Goal: Check status: Check status

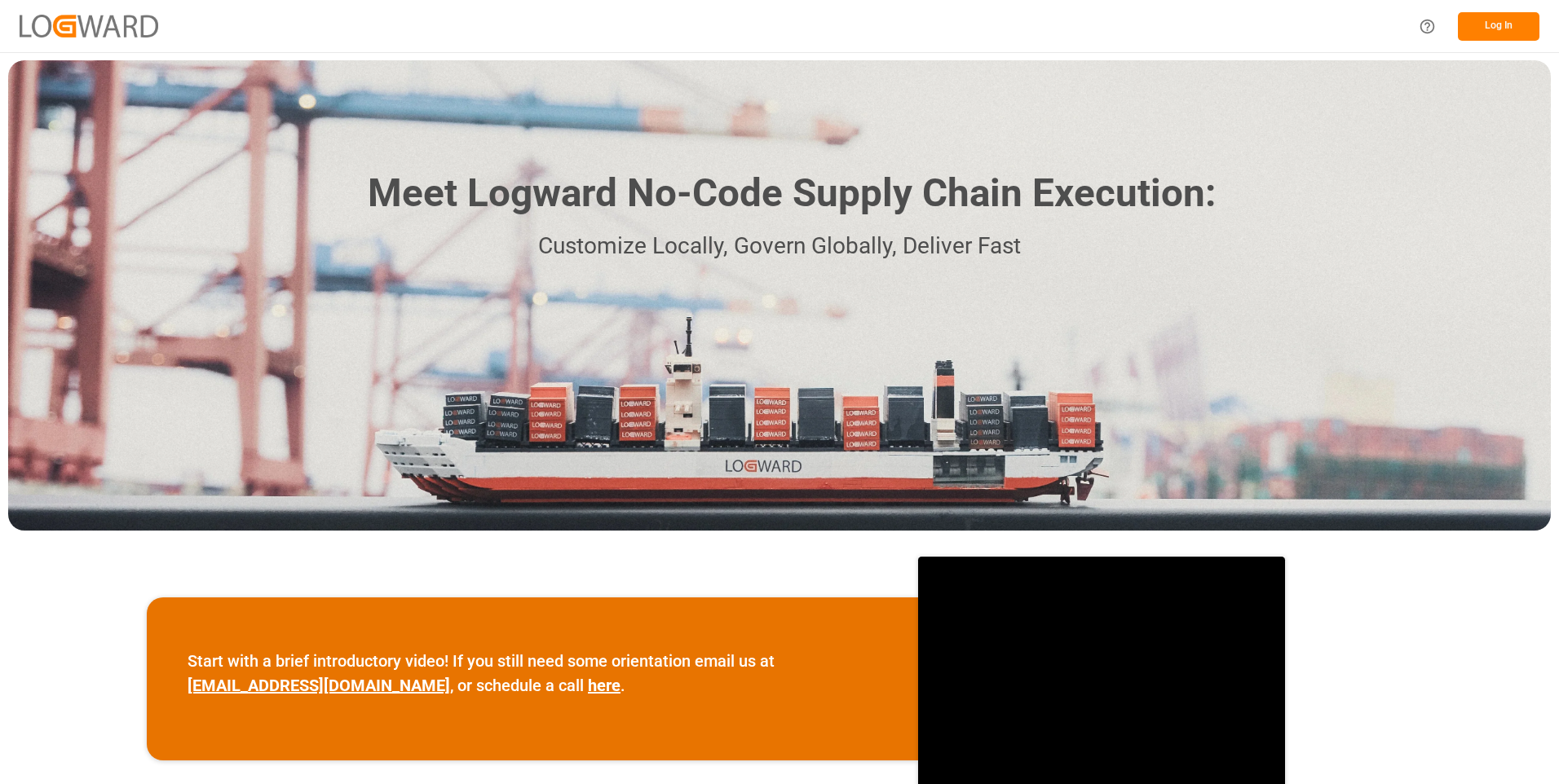
click at [1488, 31] on button "Log In" at bounding box center [1498, 26] width 82 height 28
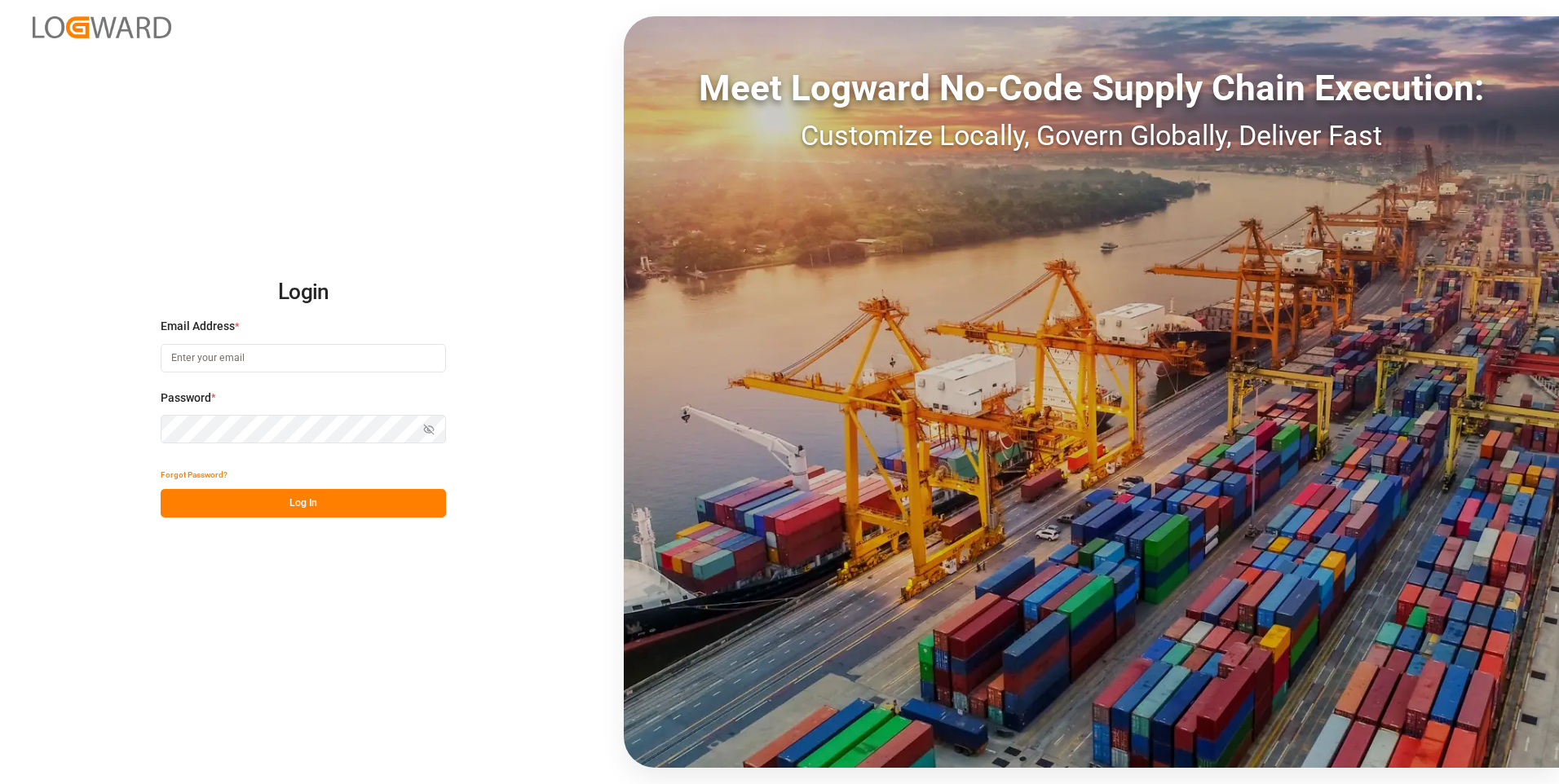
type input "[PERSON_NAME][EMAIL_ADDRESS][DOMAIN_NAME]"
drag, startPoint x: 284, startPoint y: 501, endPoint x: 342, endPoint y: 560, distance: 82.7
click at [284, 500] on button "Log In" at bounding box center [303, 502] width 285 height 28
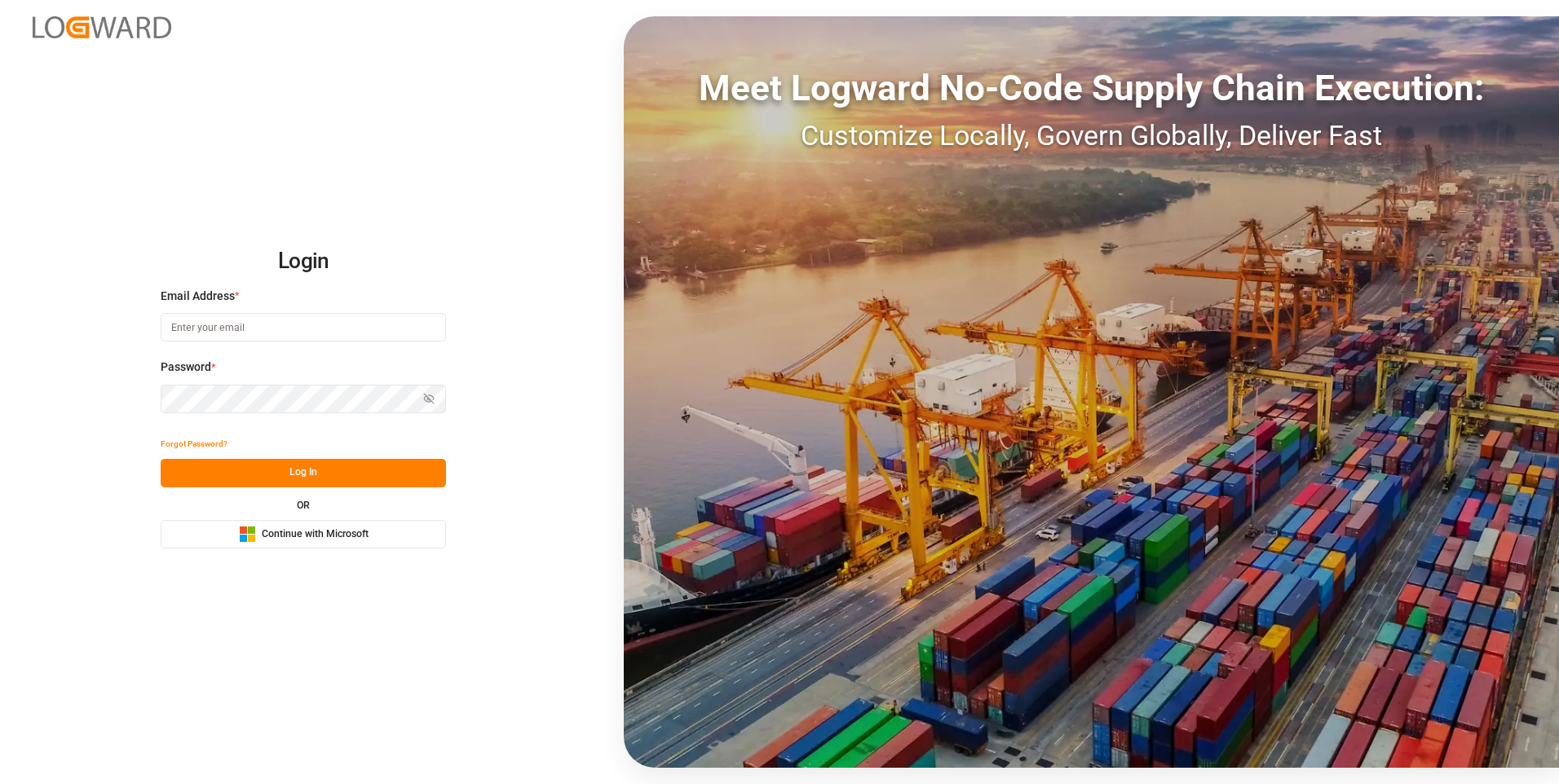
type input "[PERSON_NAME][EMAIL_ADDRESS][DOMAIN_NAME]"
click at [288, 466] on button "Log In" at bounding box center [303, 473] width 285 height 28
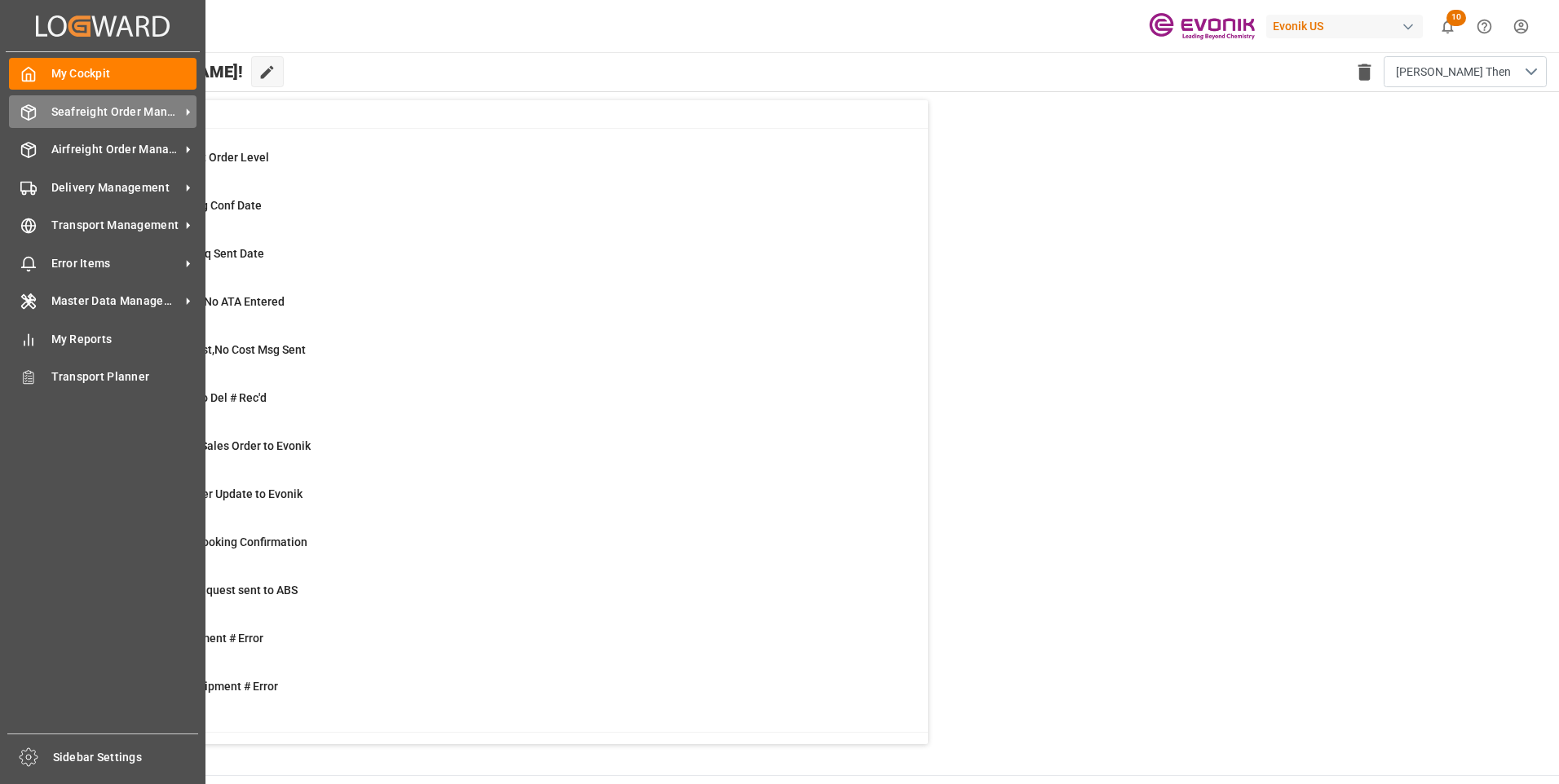
click at [76, 116] on span "Seafreight Order Management" at bounding box center [115, 112] width 129 height 17
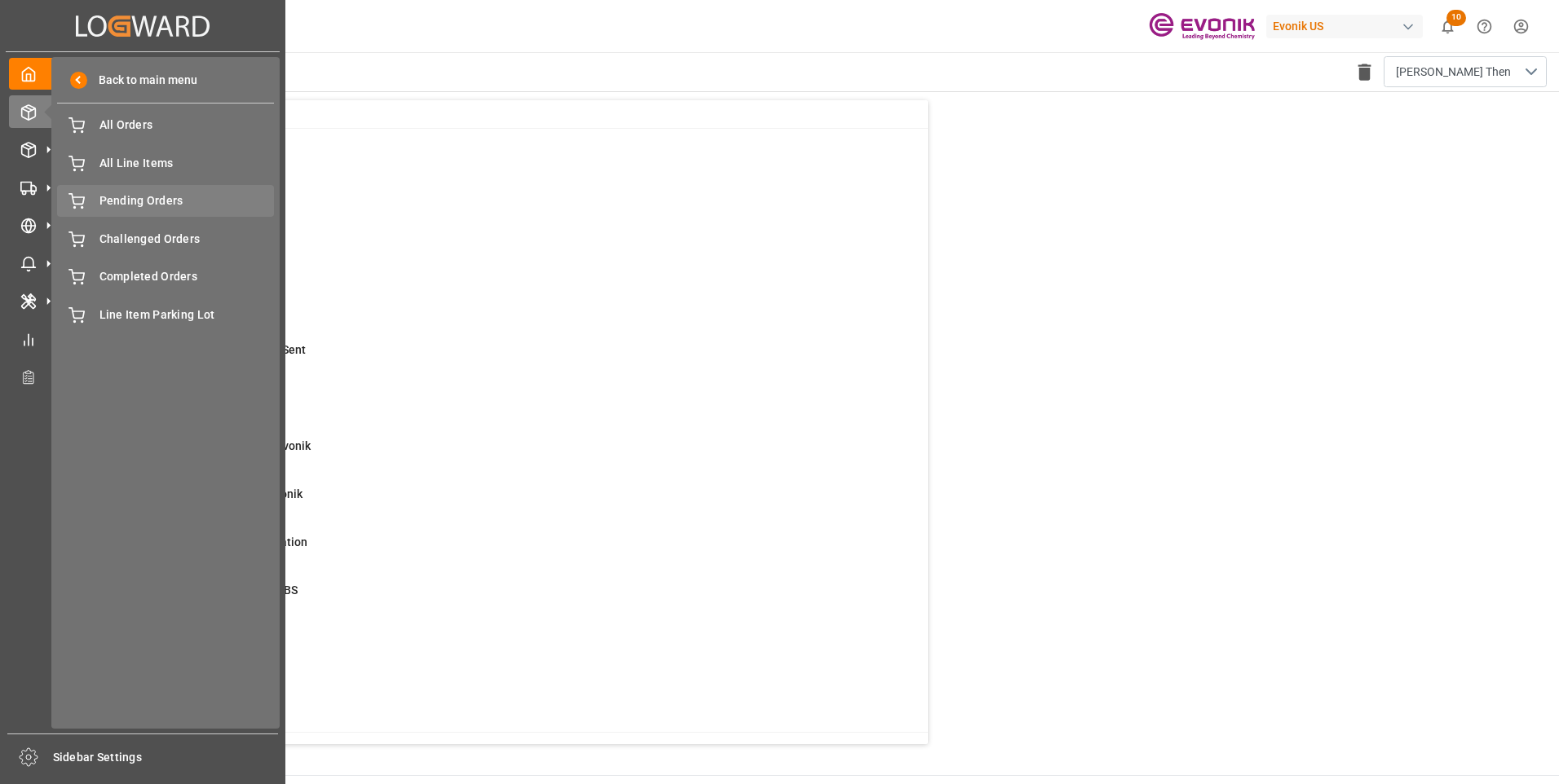
click at [125, 200] on span "Pending Orders" at bounding box center [187, 200] width 175 height 17
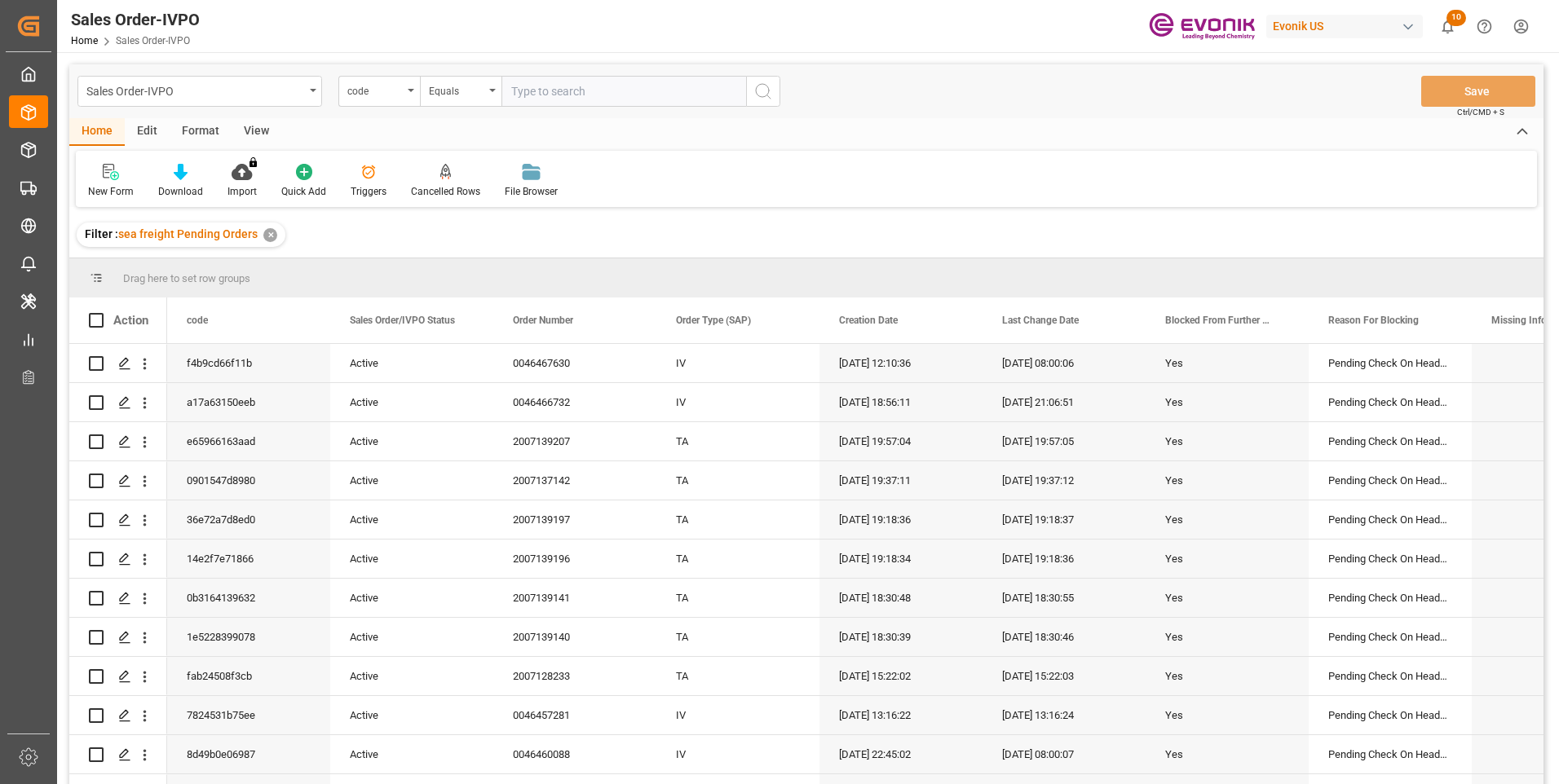
click at [250, 124] on div "View" at bounding box center [256, 132] width 49 height 27
click at [162, 198] on div "Standard Templates" at bounding box center [185, 191] width 82 height 15
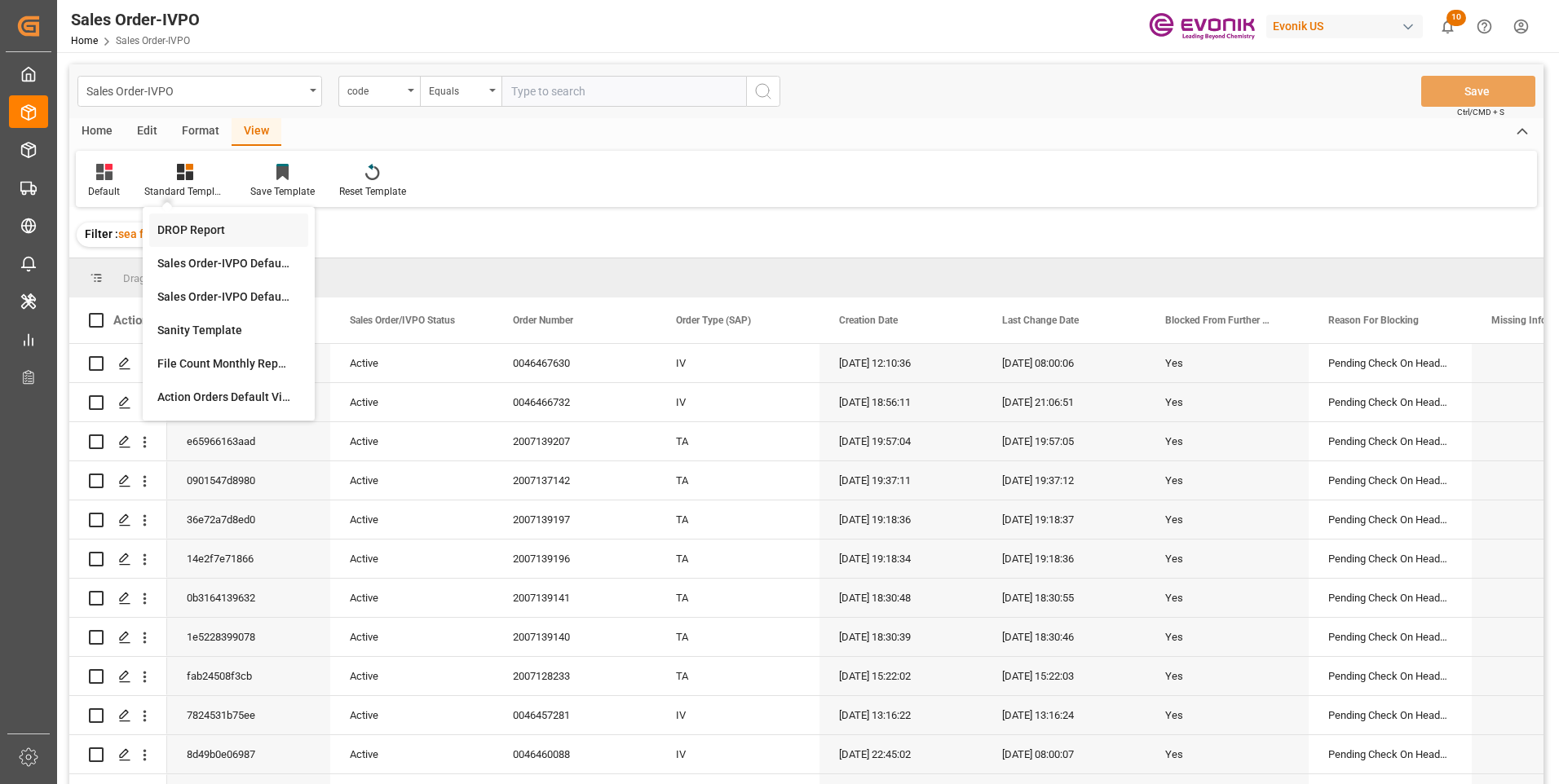
click at [176, 222] on div "DROP Report" at bounding box center [228, 230] width 143 height 17
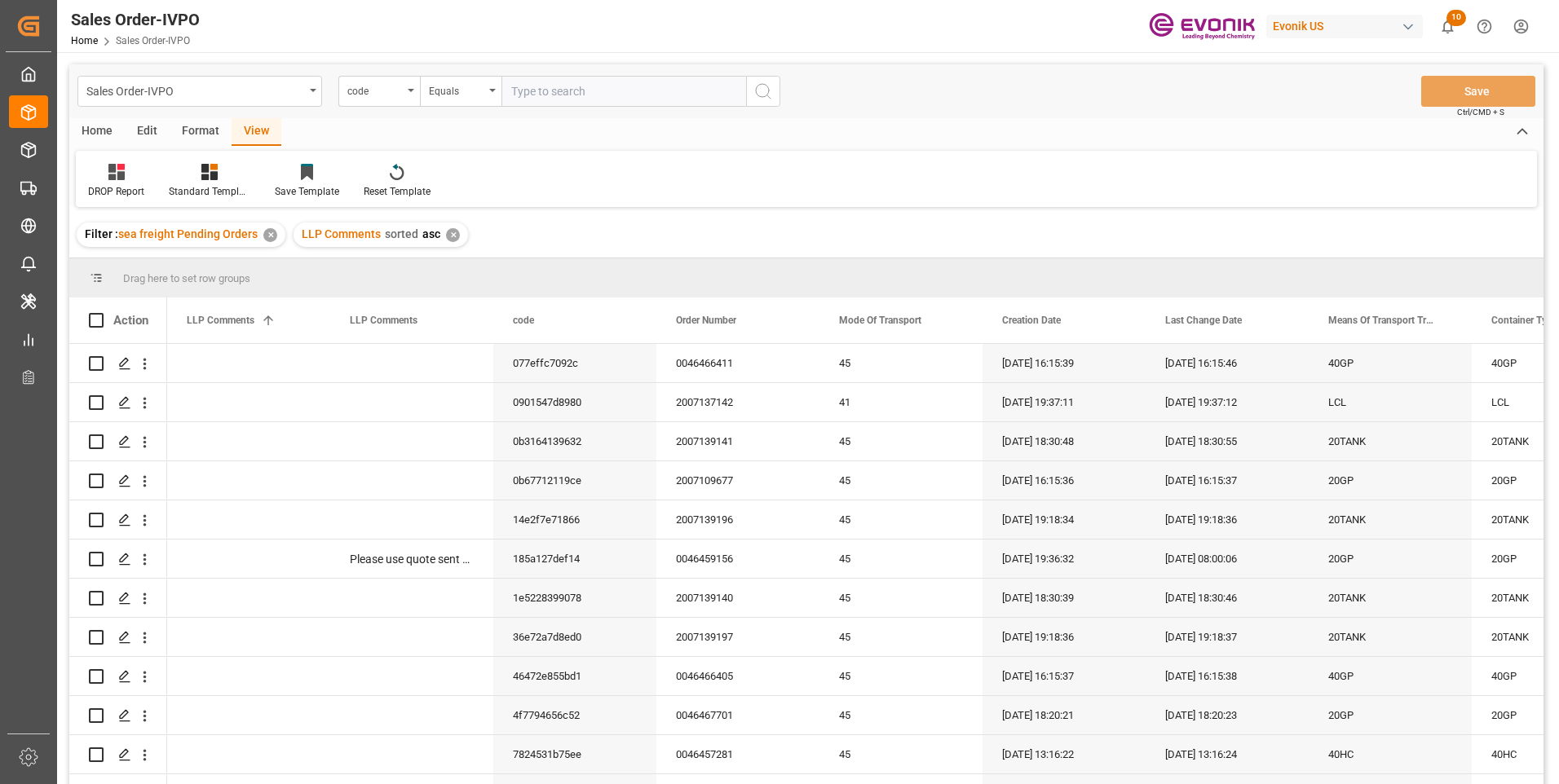
click at [93, 125] on div "Home" at bounding box center [96, 132] width 55 height 27
click at [177, 176] on icon at bounding box center [180, 171] width 14 height 16
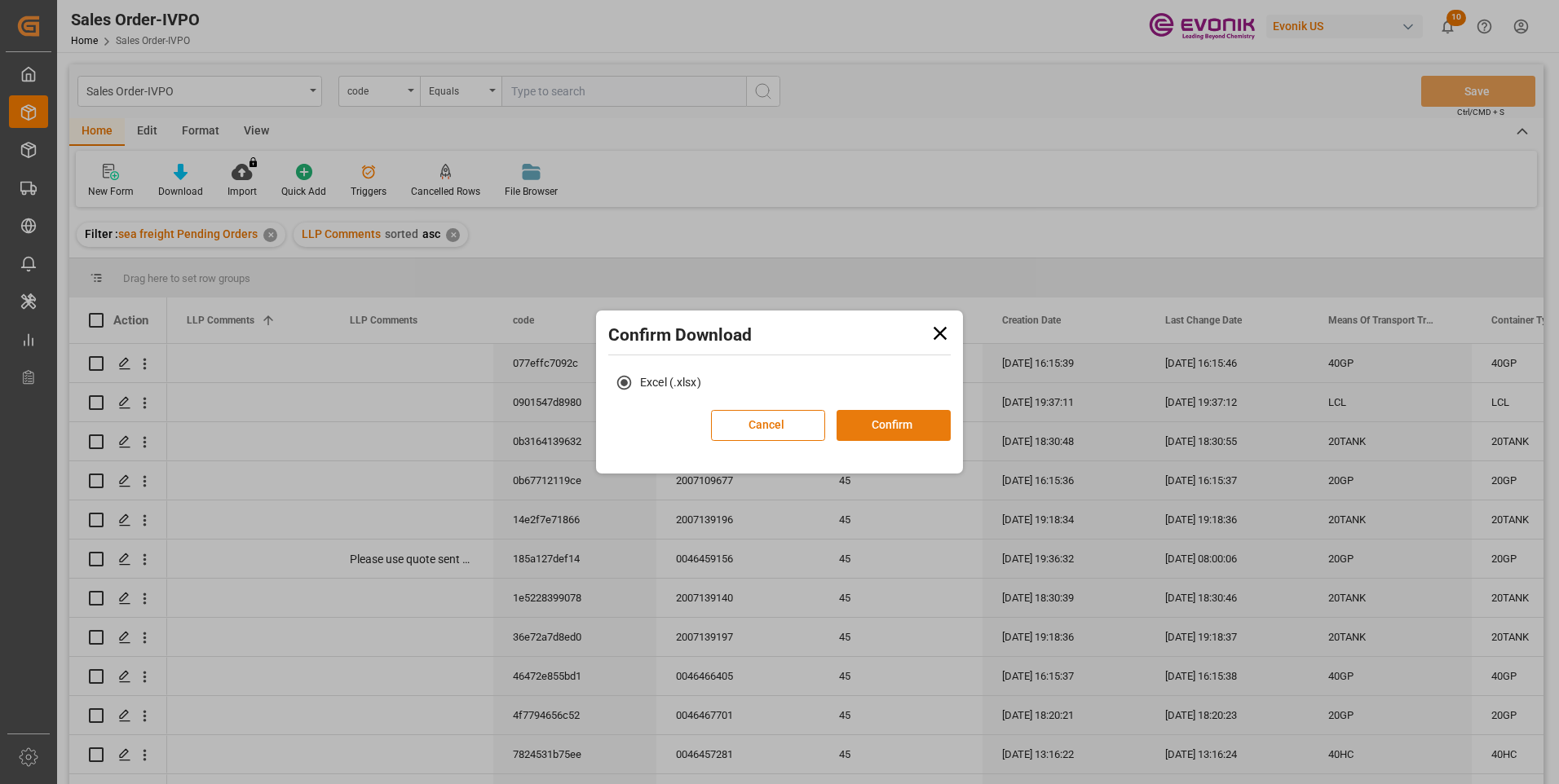
click at [864, 428] on button "Confirm" at bounding box center [893, 426] width 114 height 31
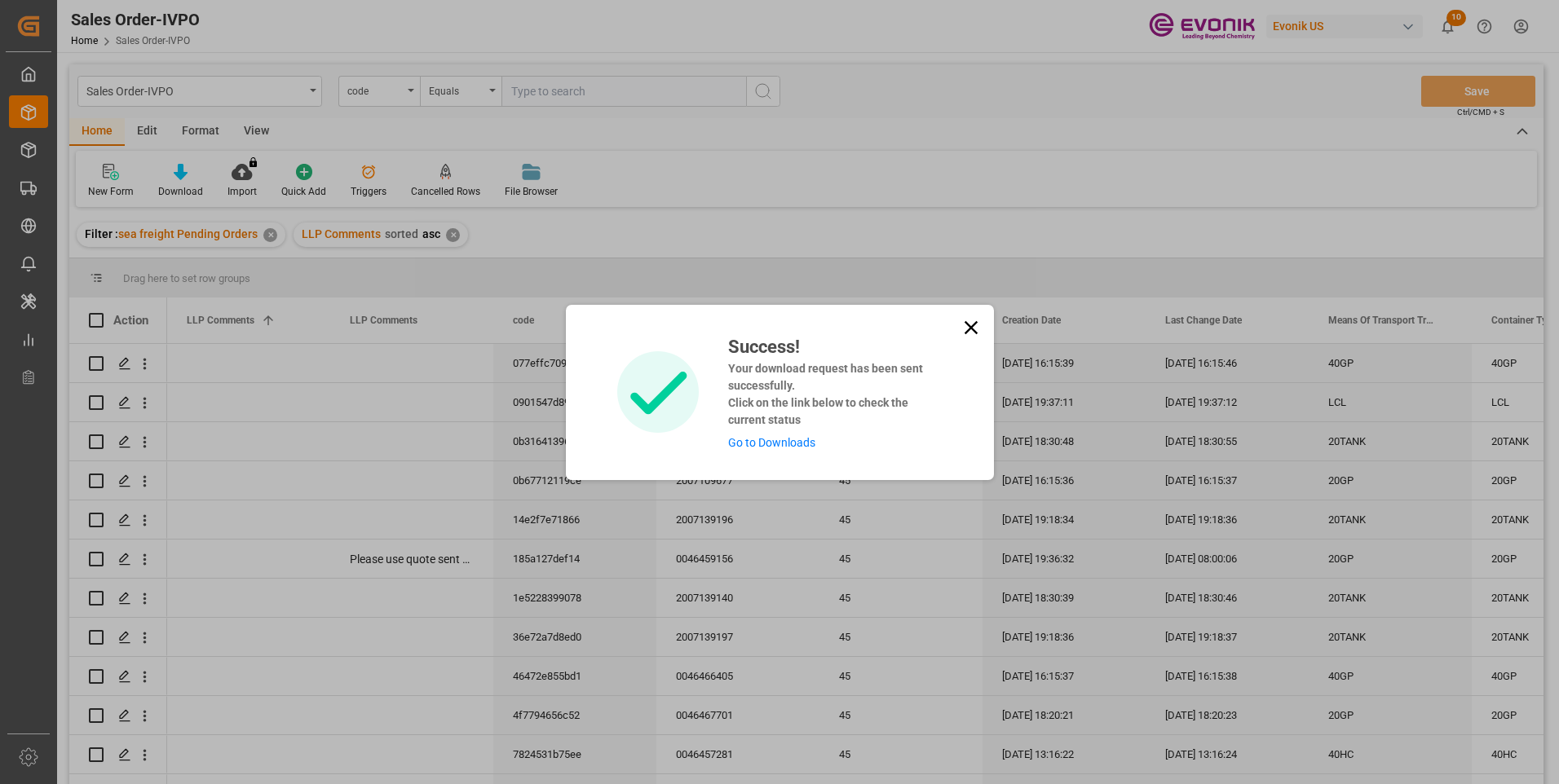
click at [769, 443] on link "Go to Downloads" at bounding box center [771, 442] width 87 height 13
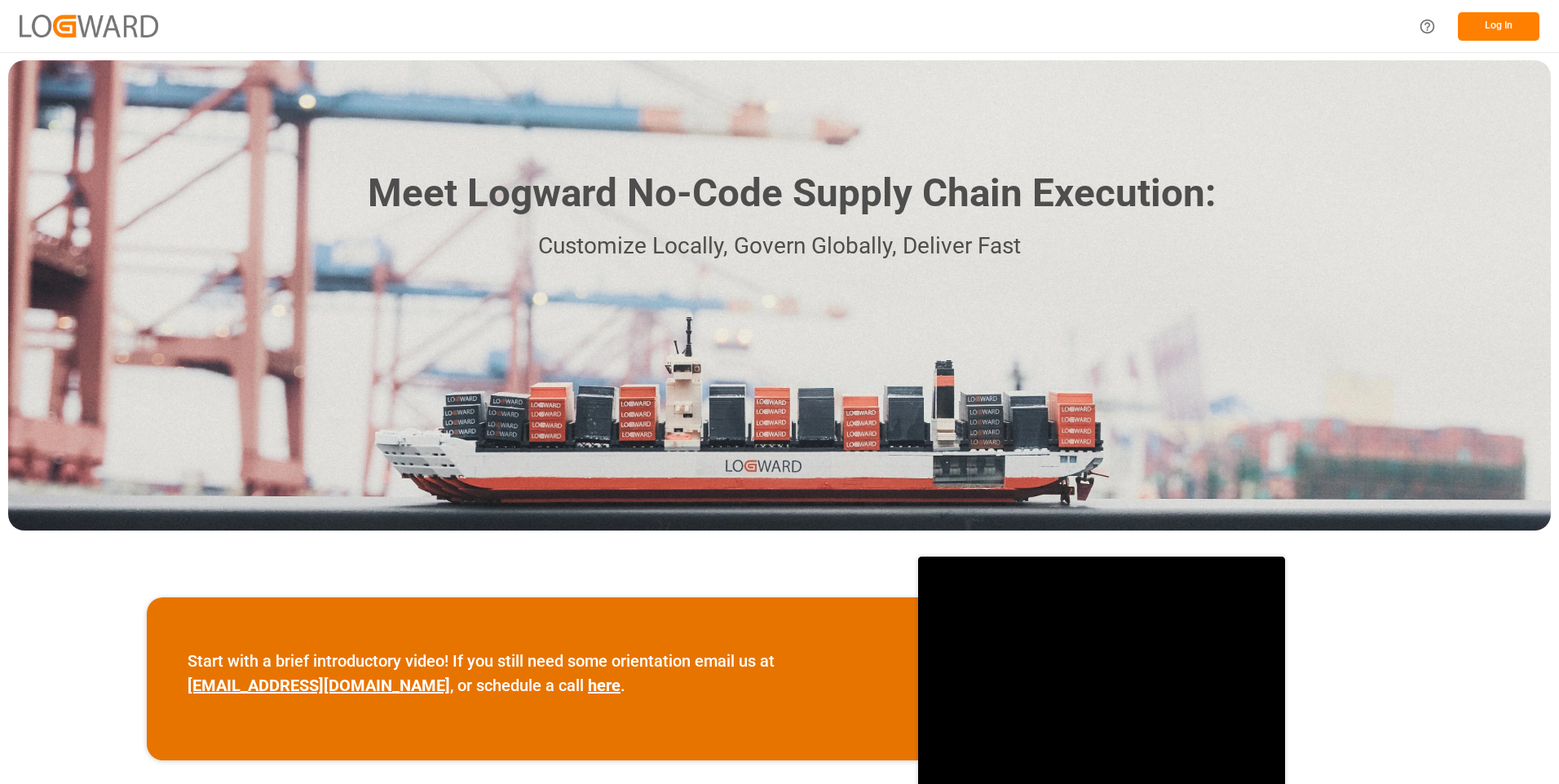
click at [1482, 23] on button "Log In" at bounding box center [1498, 26] width 82 height 28
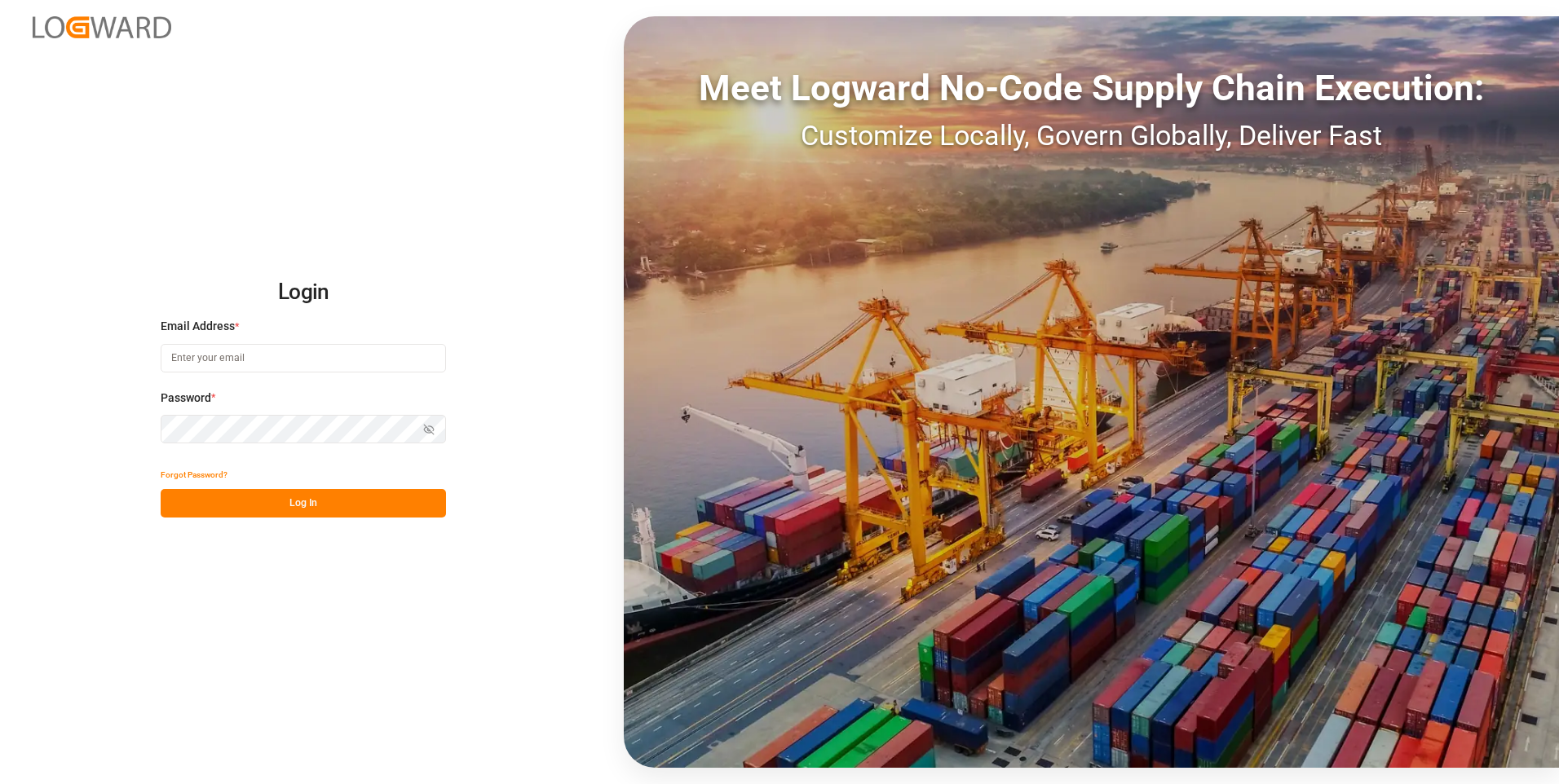
type input "[PERSON_NAME][EMAIL_ADDRESS][DOMAIN_NAME]"
click at [311, 496] on button "Log In" at bounding box center [303, 502] width 285 height 28
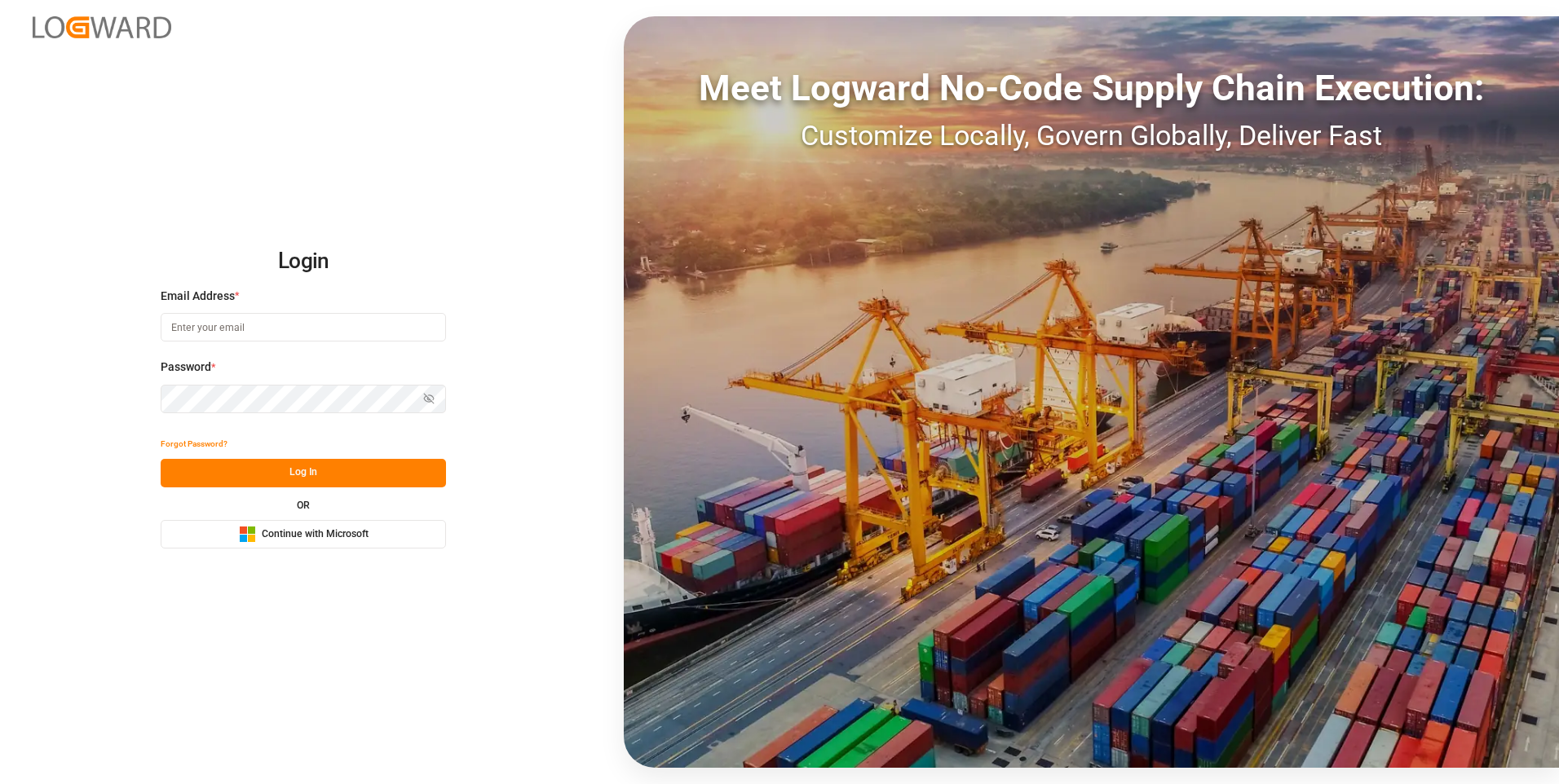
type input "julissa.then@leschaco.com"
click at [327, 473] on button "Log In" at bounding box center [303, 473] width 285 height 28
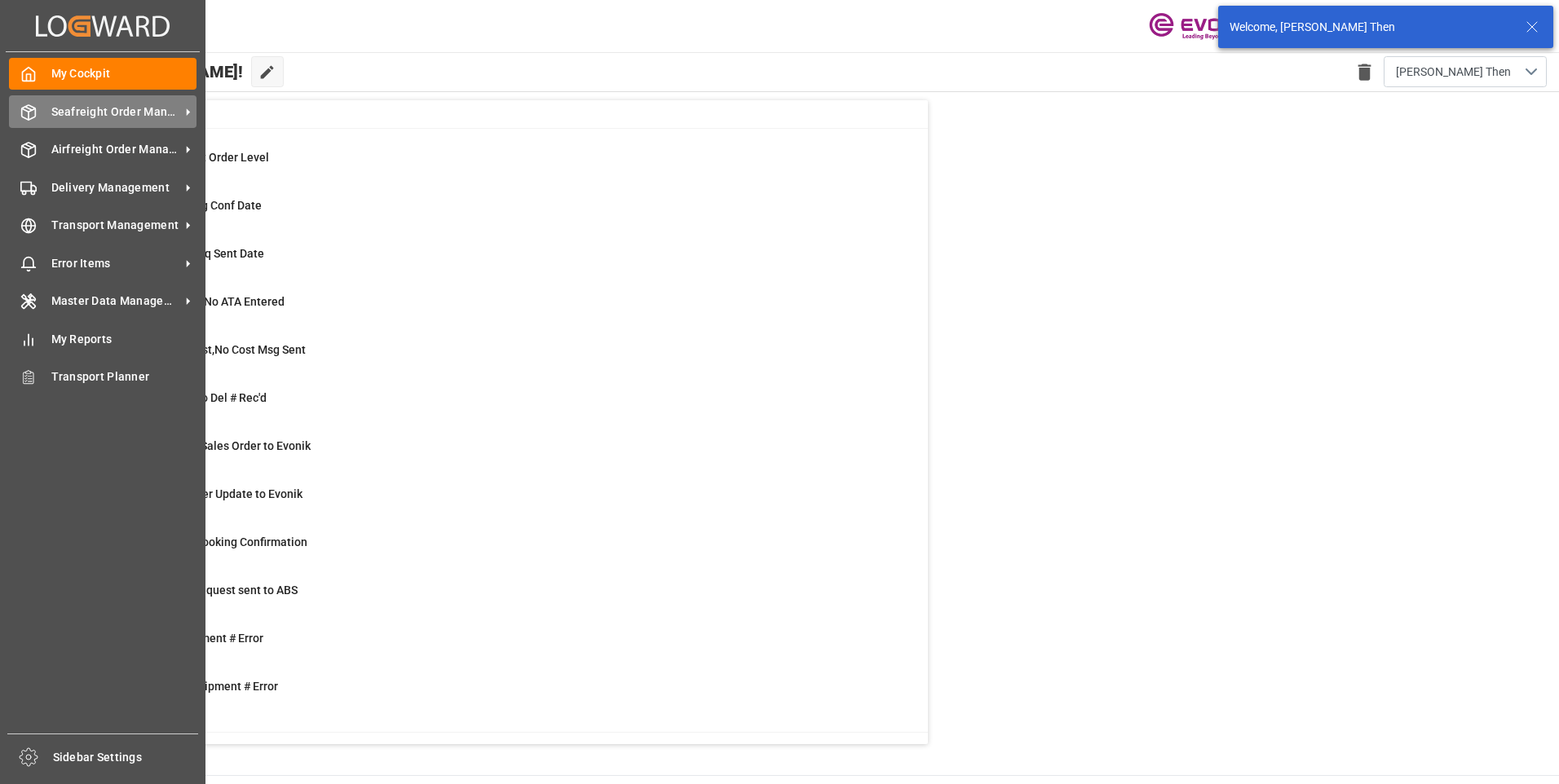
click at [32, 120] on div "Seafreight Order Management Seafreight Order Management" at bounding box center [103, 111] width 188 height 32
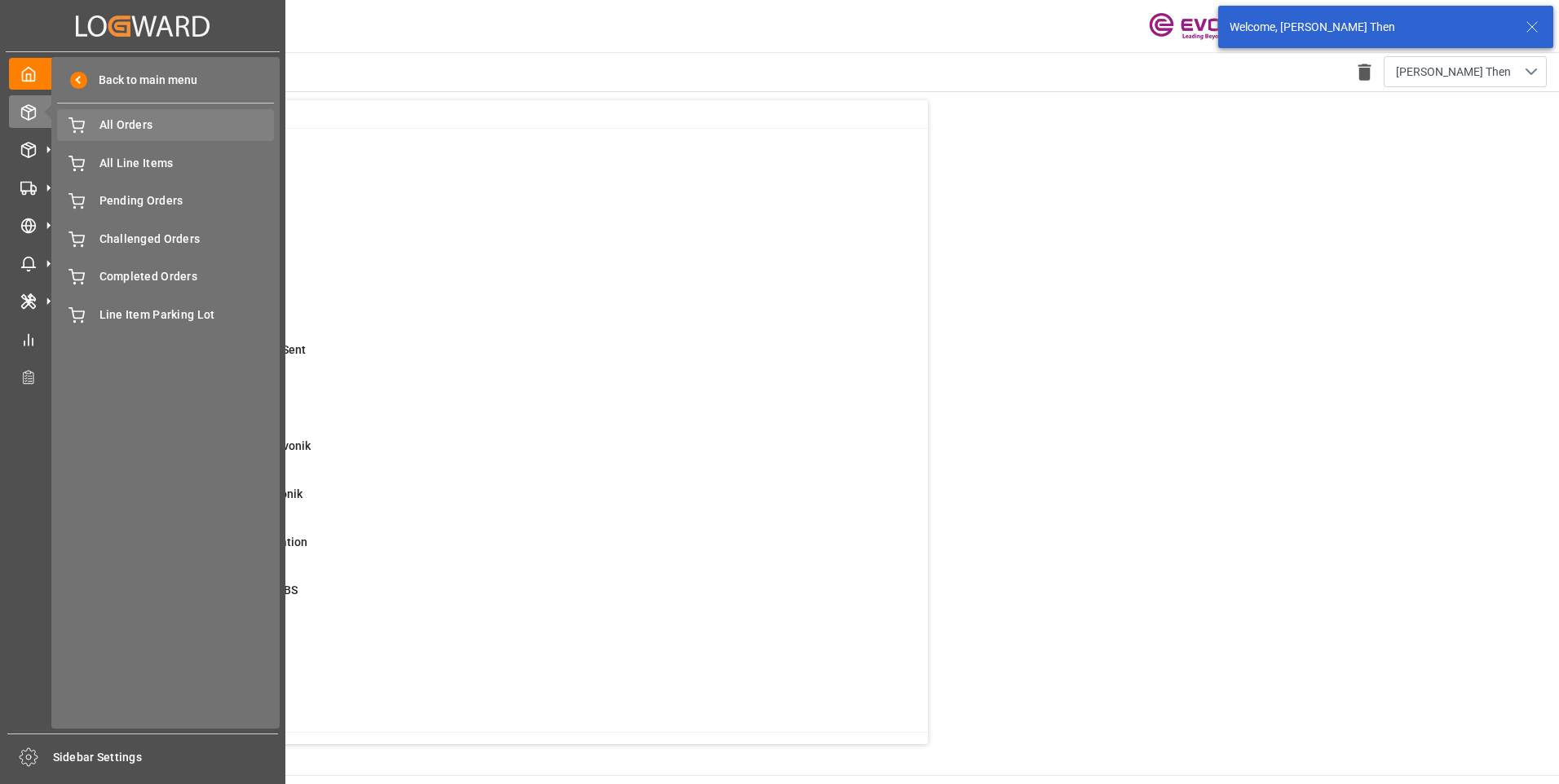
click at [119, 124] on div "Created by potrace 1.15, written by Peter Selinger 2001-2017 Created by potrace…" at bounding box center [143, 387] width 285 height 775
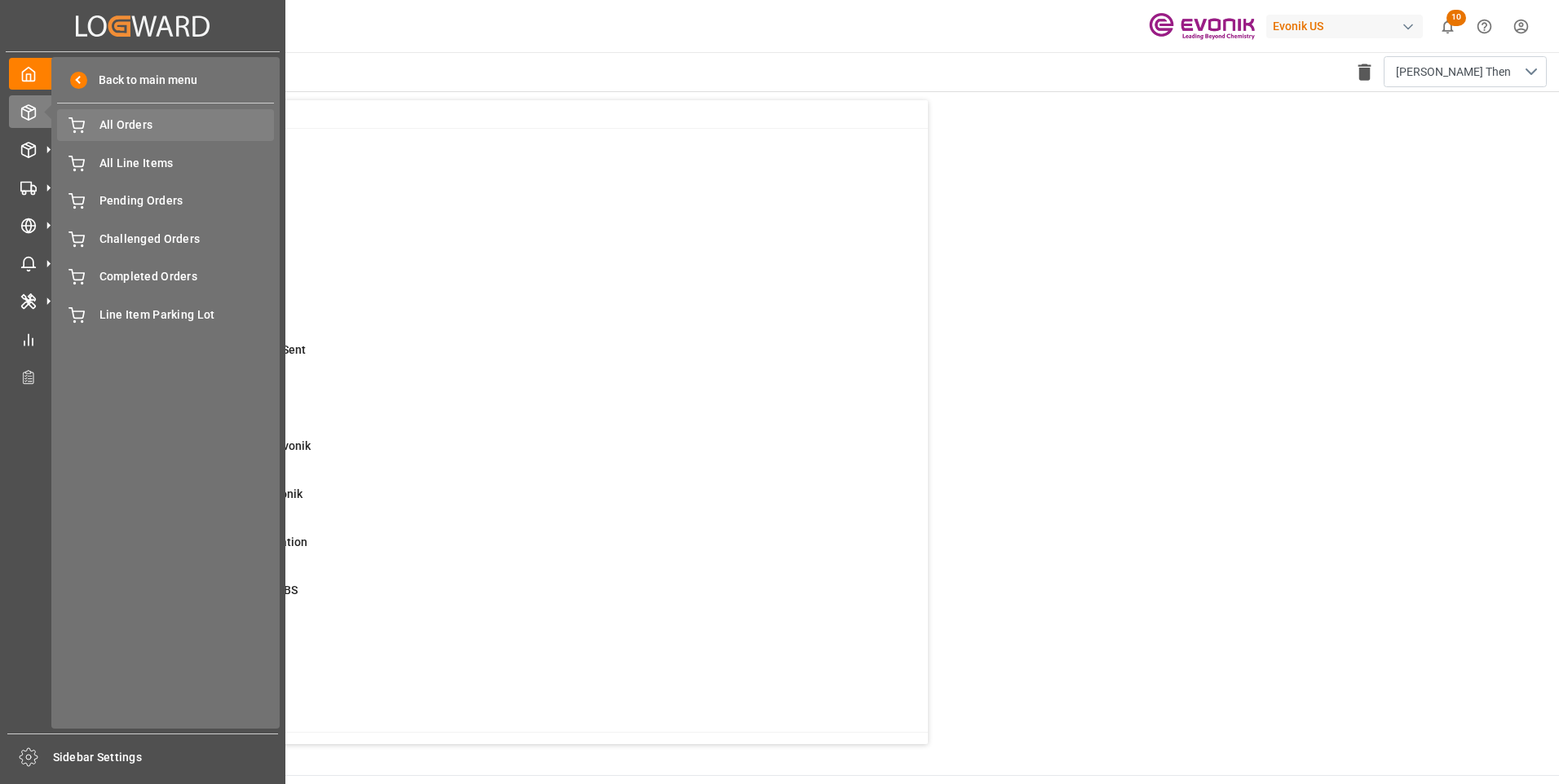
click at [123, 126] on span "All Orders" at bounding box center [187, 125] width 175 height 17
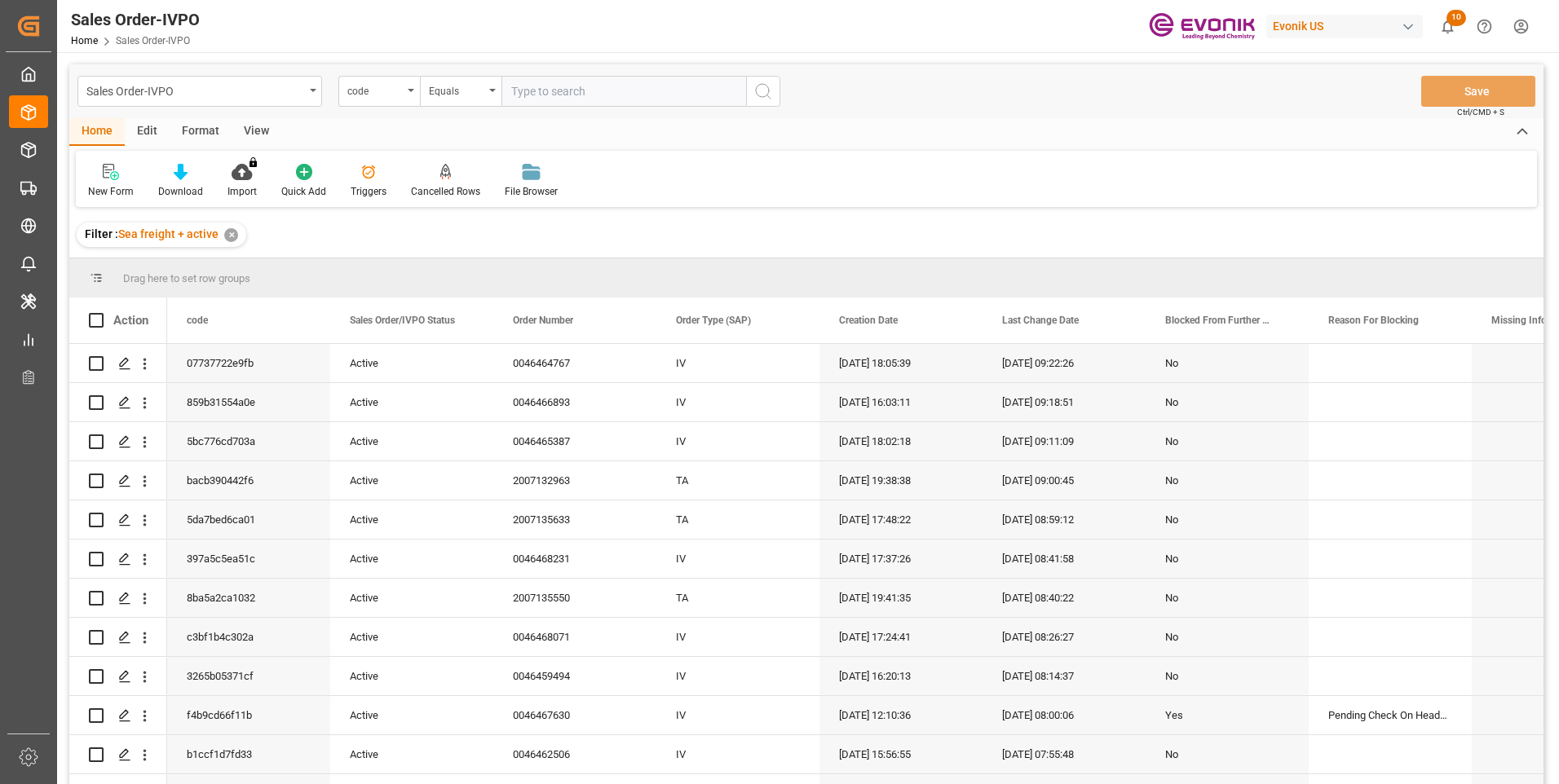
click at [564, 96] on input "text" at bounding box center [624, 91] width 245 height 31
click at [369, 90] on div "code" at bounding box center [375, 90] width 55 height 19
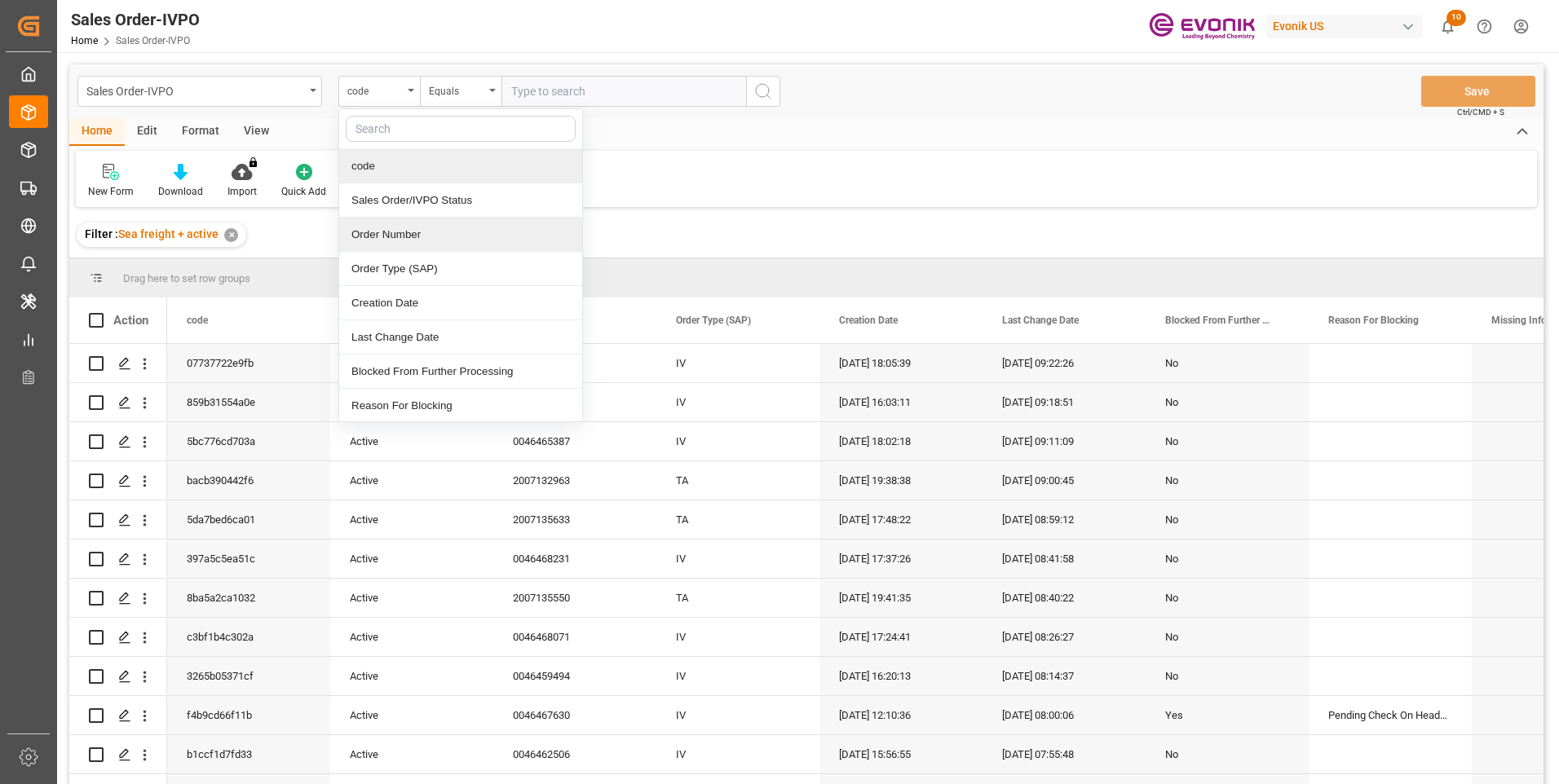
click at [380, 229] on div "Order Number" at bounding box center [460, 235] width 243 height 34
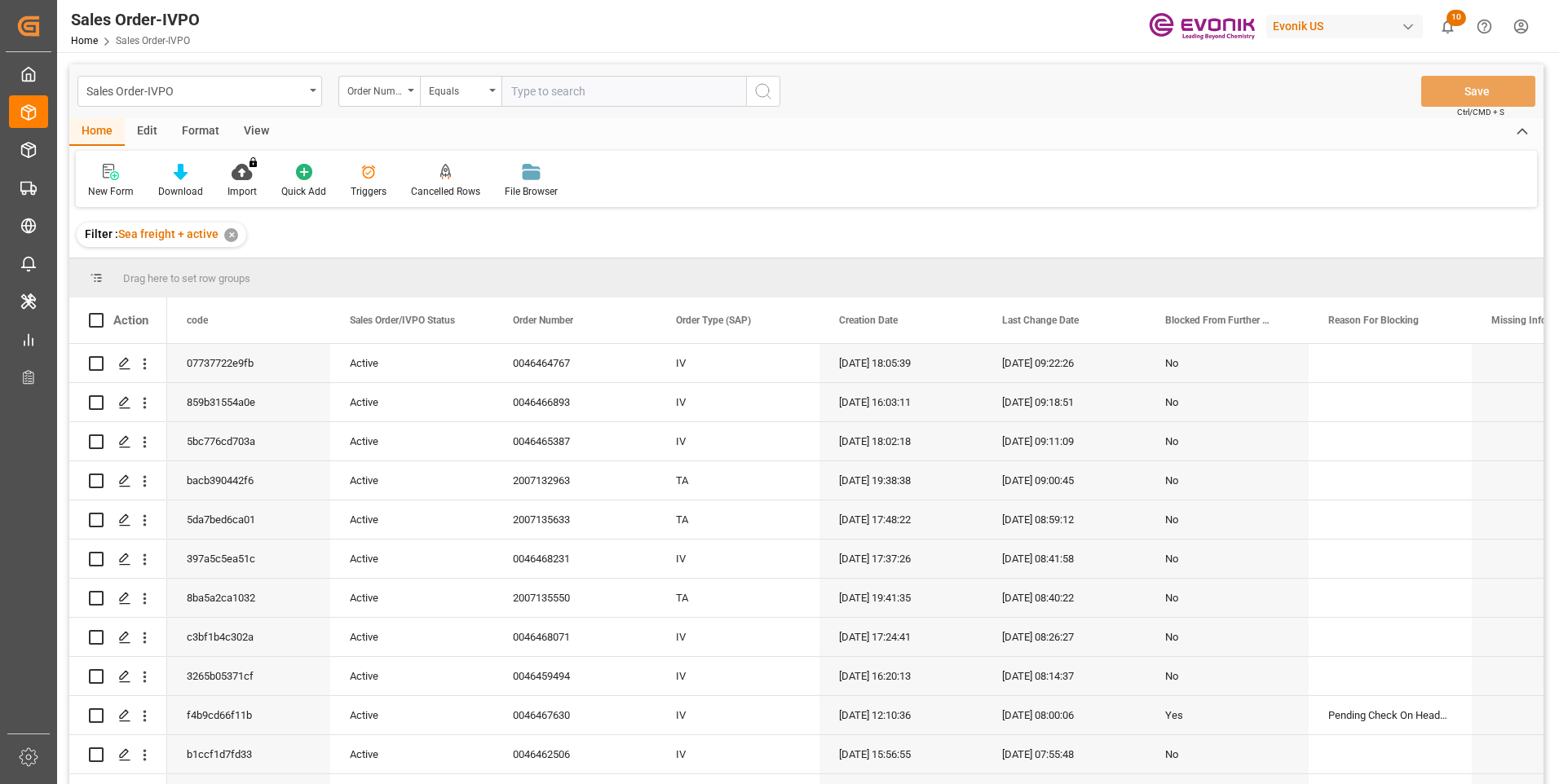
click at [561, 96] on input "text" at bounding box center [624, 91] width 245 height 31
paste input "46465058"
click at [513, 100] on input "46465058" at bounding box center [624, 91] width 245 height 31
type input "0046465058"
click at [765, 90] on icon "search button" at bounding box center [763, 91] width 20 height 20
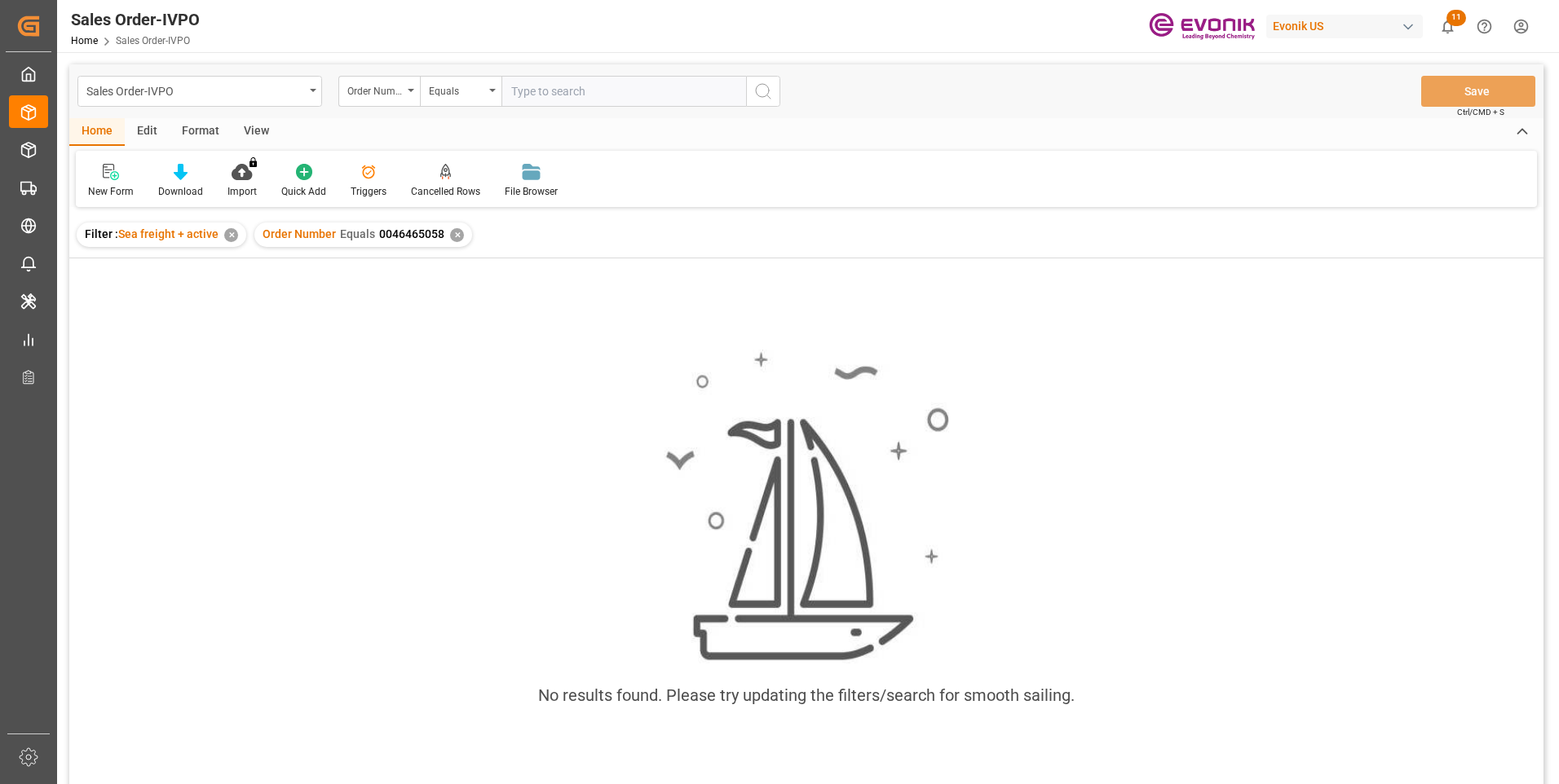
click at [542, 91] on input "text" at bounding box center [624, 91] width 245 height 31
paste input "0046464919"
type input "0046464919"
click at [759, 93] on icon "search button" at bounding box center [763, 91] width 20 height 20
click at [452, 235] on div "✕" at bounding box center [457, 235] width 14 height 14
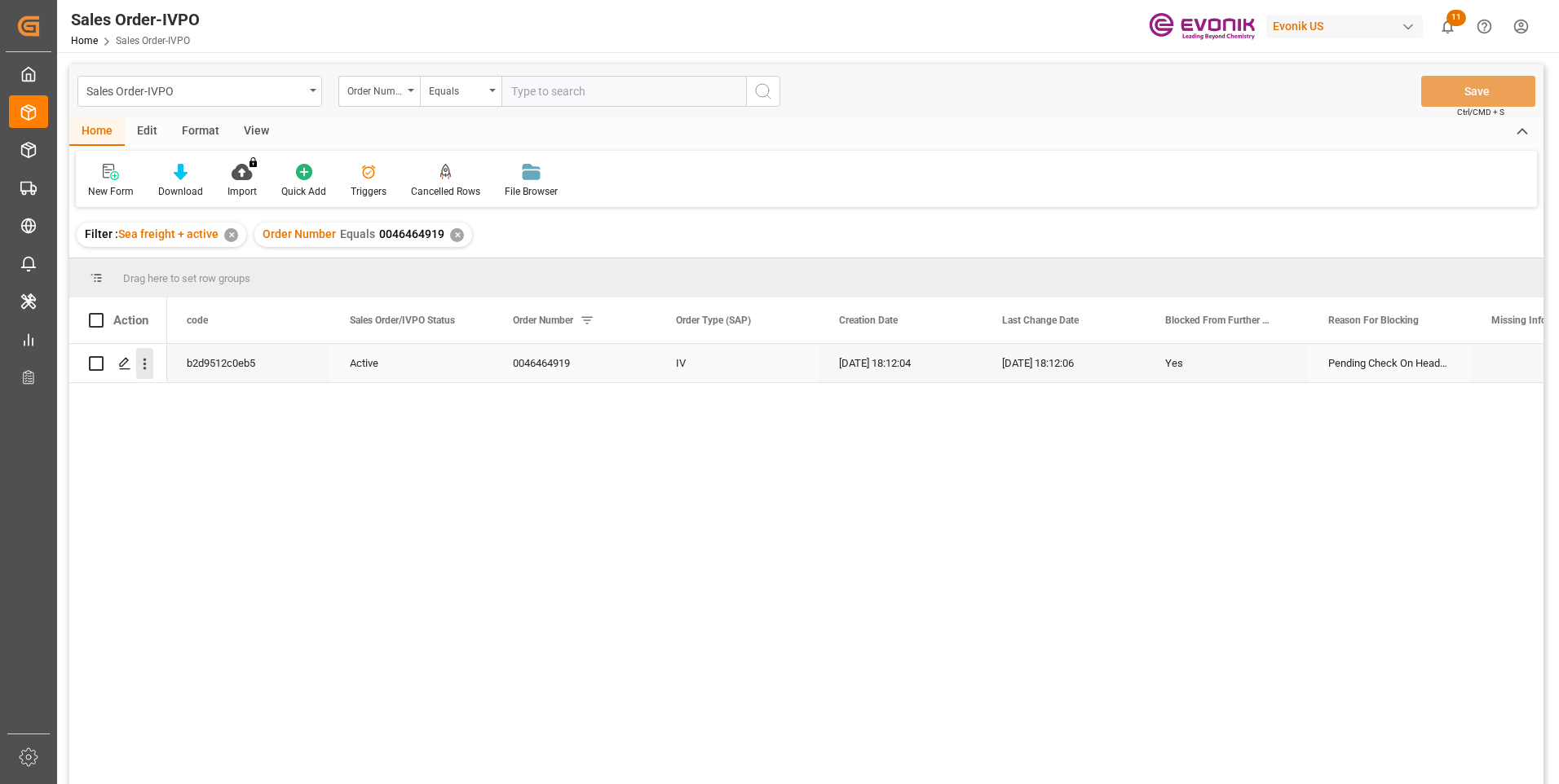
click at [147, 369] on icon "open menu" at bounding box center [145, 364] width 17 height 17
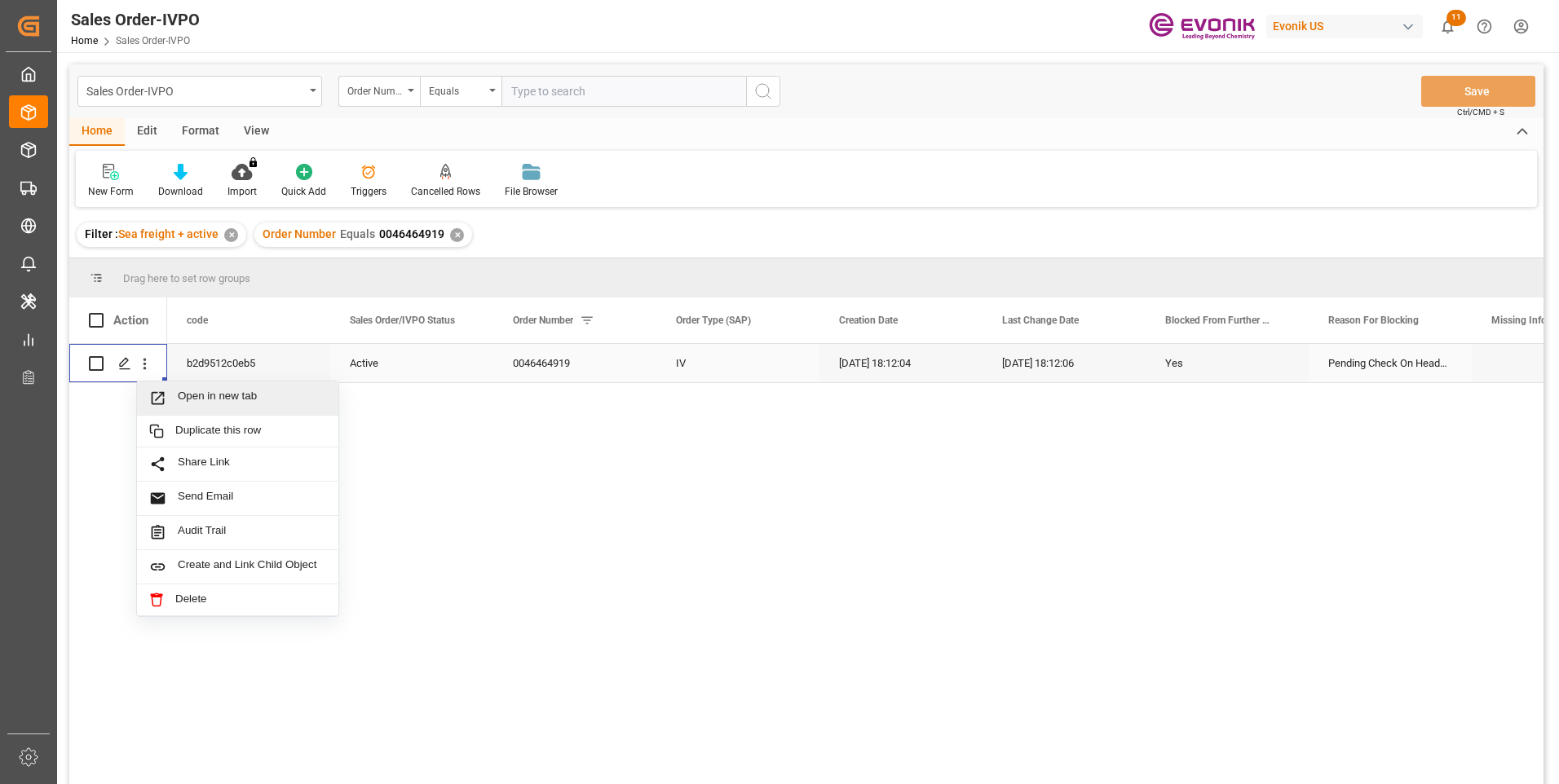
click at [183, 392] on span "Open in new tab" at bounding box center [252, 398] width 148 height 17
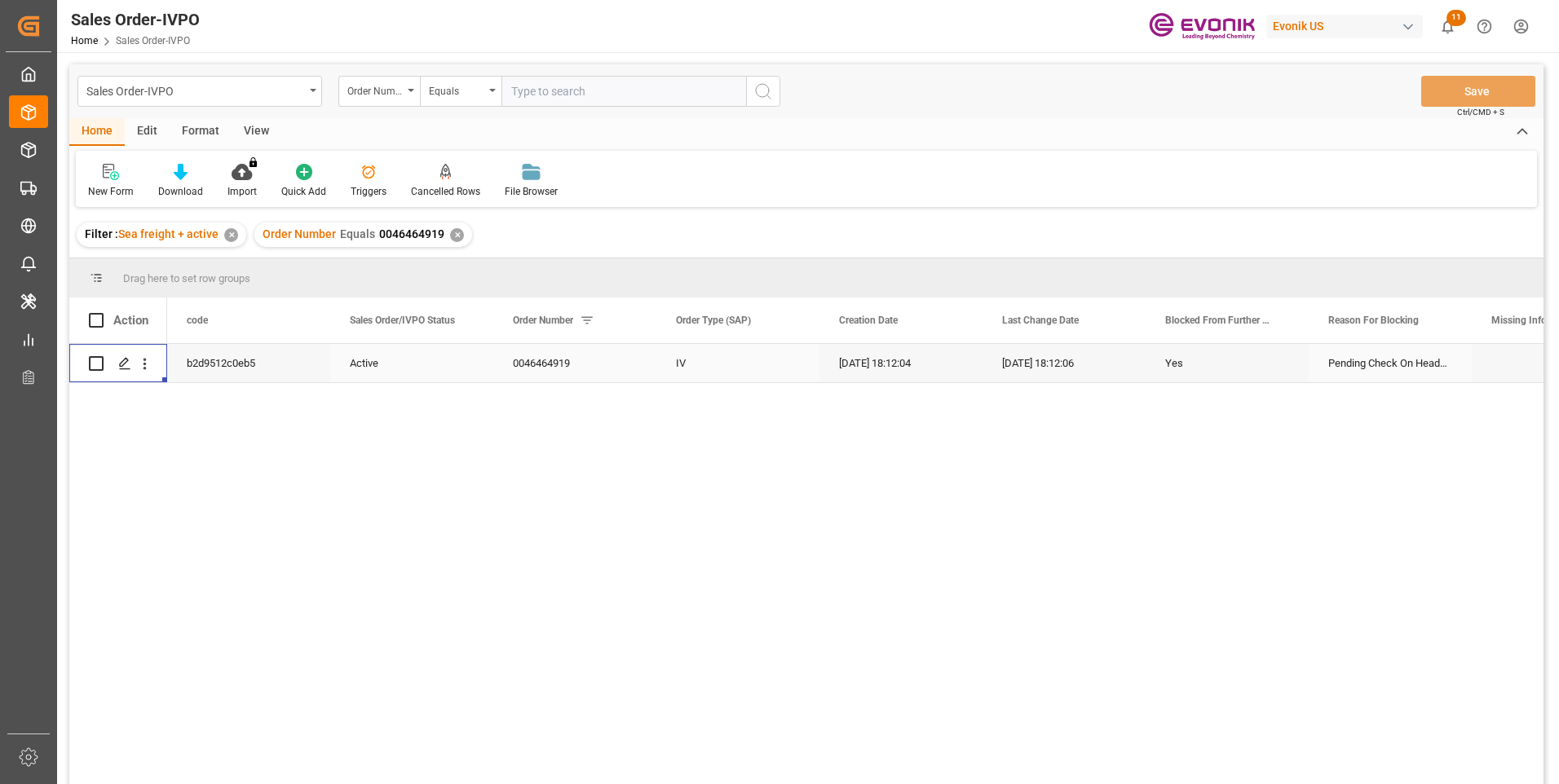
click at [573, 90] on input "text" at bounding box center [624, 91] width 245 height 31
paste input "250905010044"
click at [546, 96] on input "250905010044" at bounding box center [624, 91] width 245 height 31
click at [544, 90] on input "250905010044" at bounding box center [624, 91] width 245 height 31
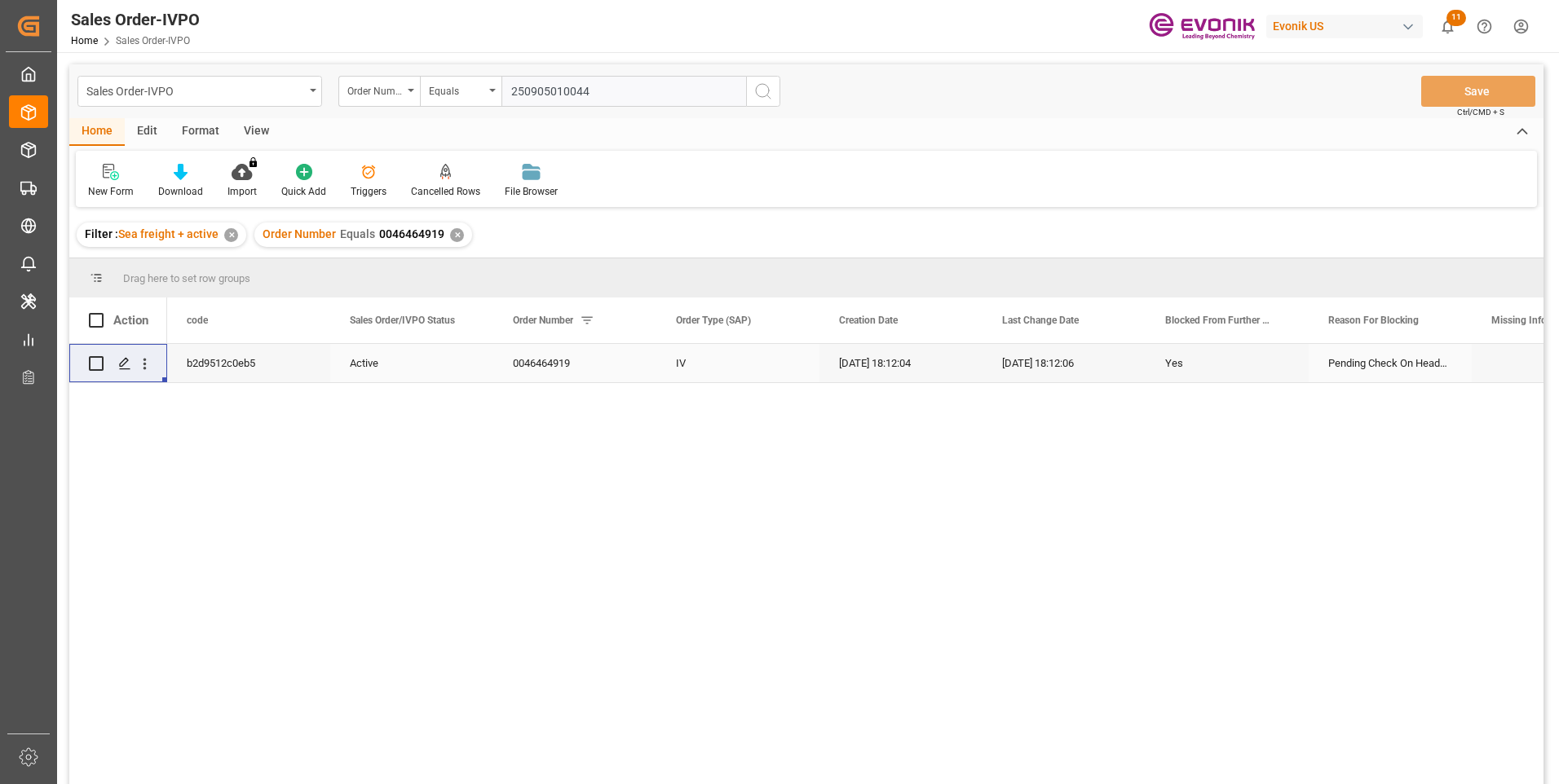
click at [544, 90] on input "250905010044" at bounding box center [624, 91] width 245 height 31
paste input "007116838"
type input "2007116838"
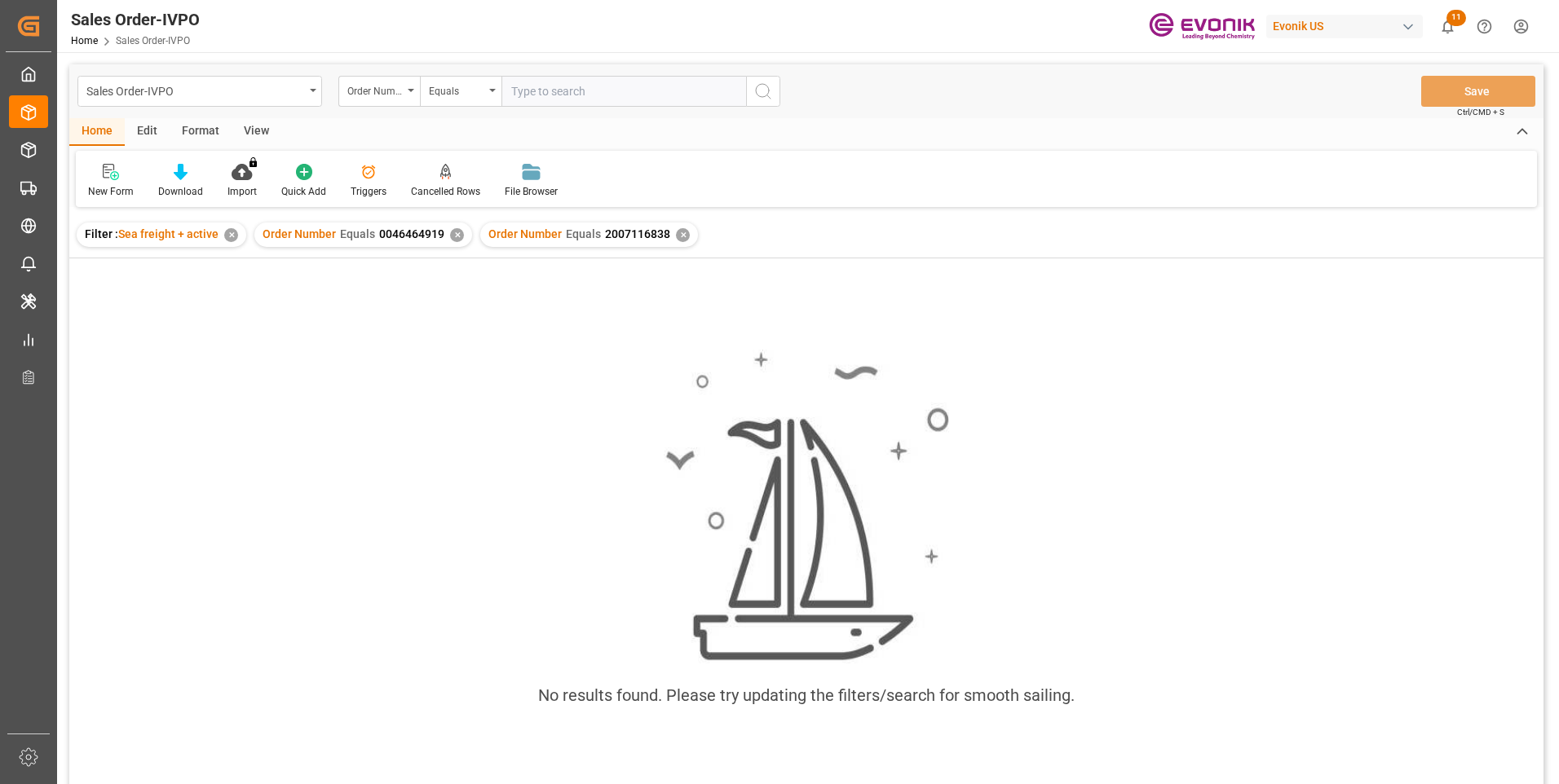
click at [455, 233] on div "✕" at bounding box center [457, 235] width 14 height 14
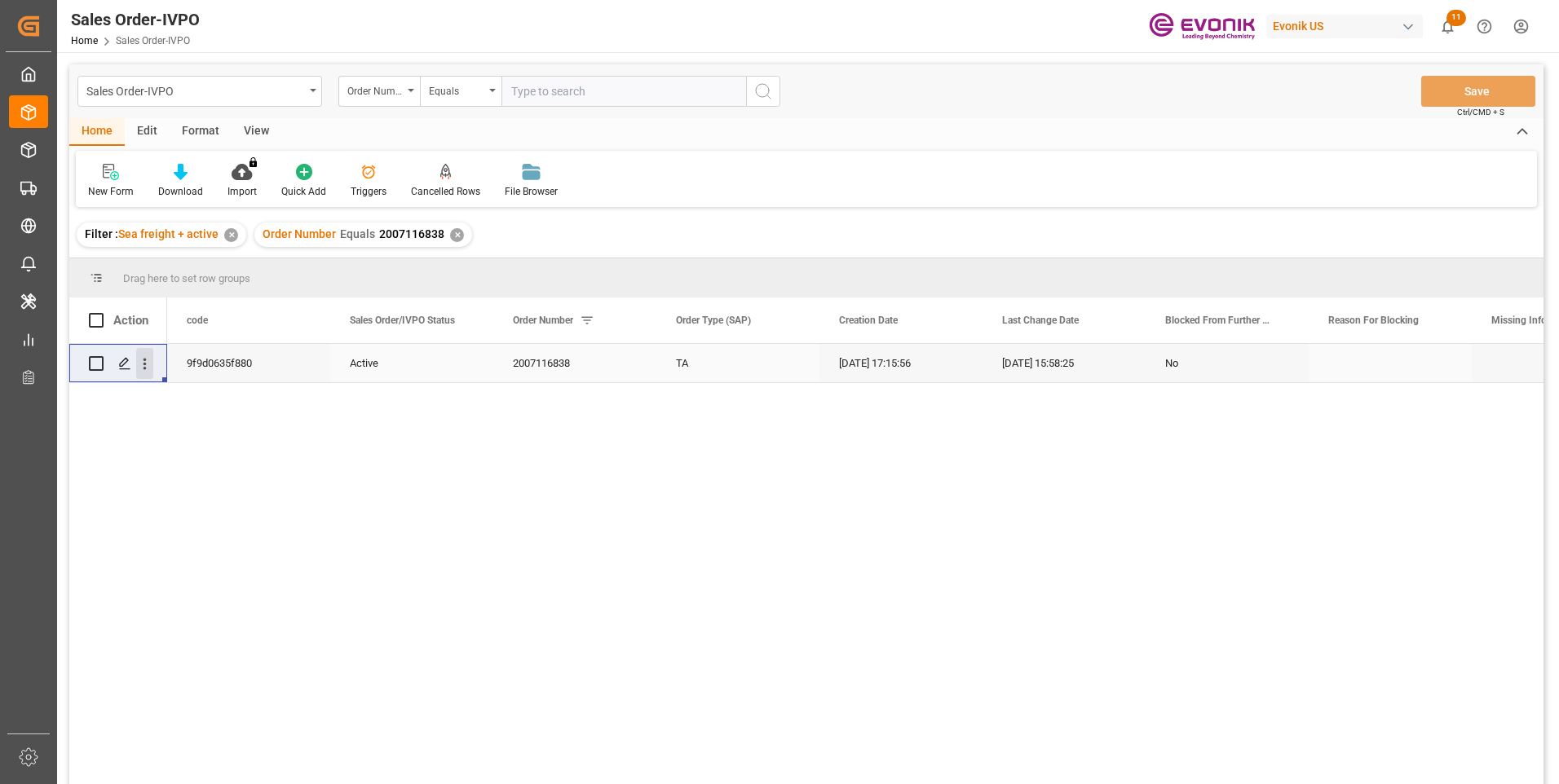
click at [145, 368] on icon "open menu" at bounding box center [145, 363] width 3 height 11
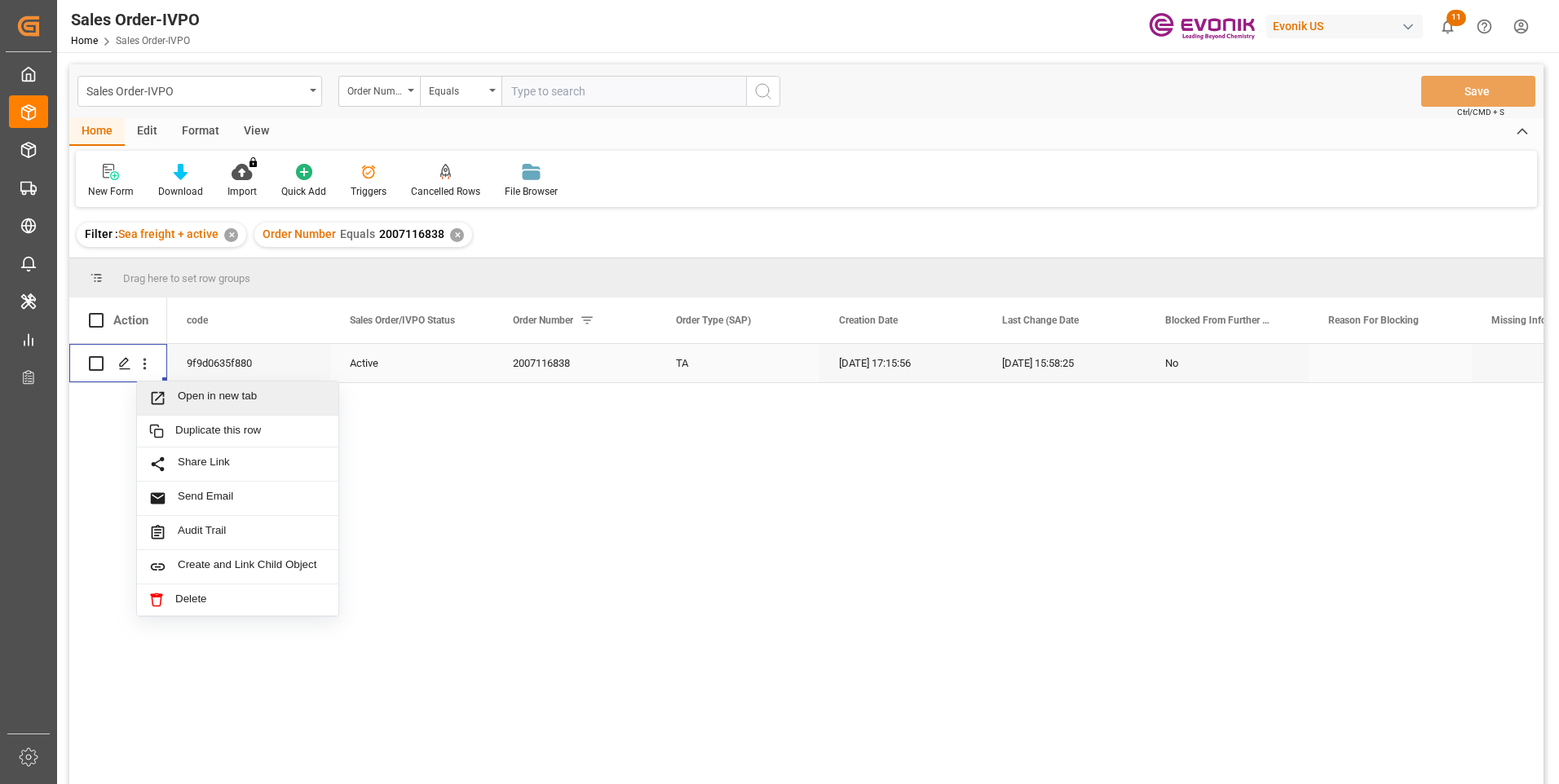
click at [209, 398] on span "Open in new tab" at bounding box center [252, 398] width 148 height 17
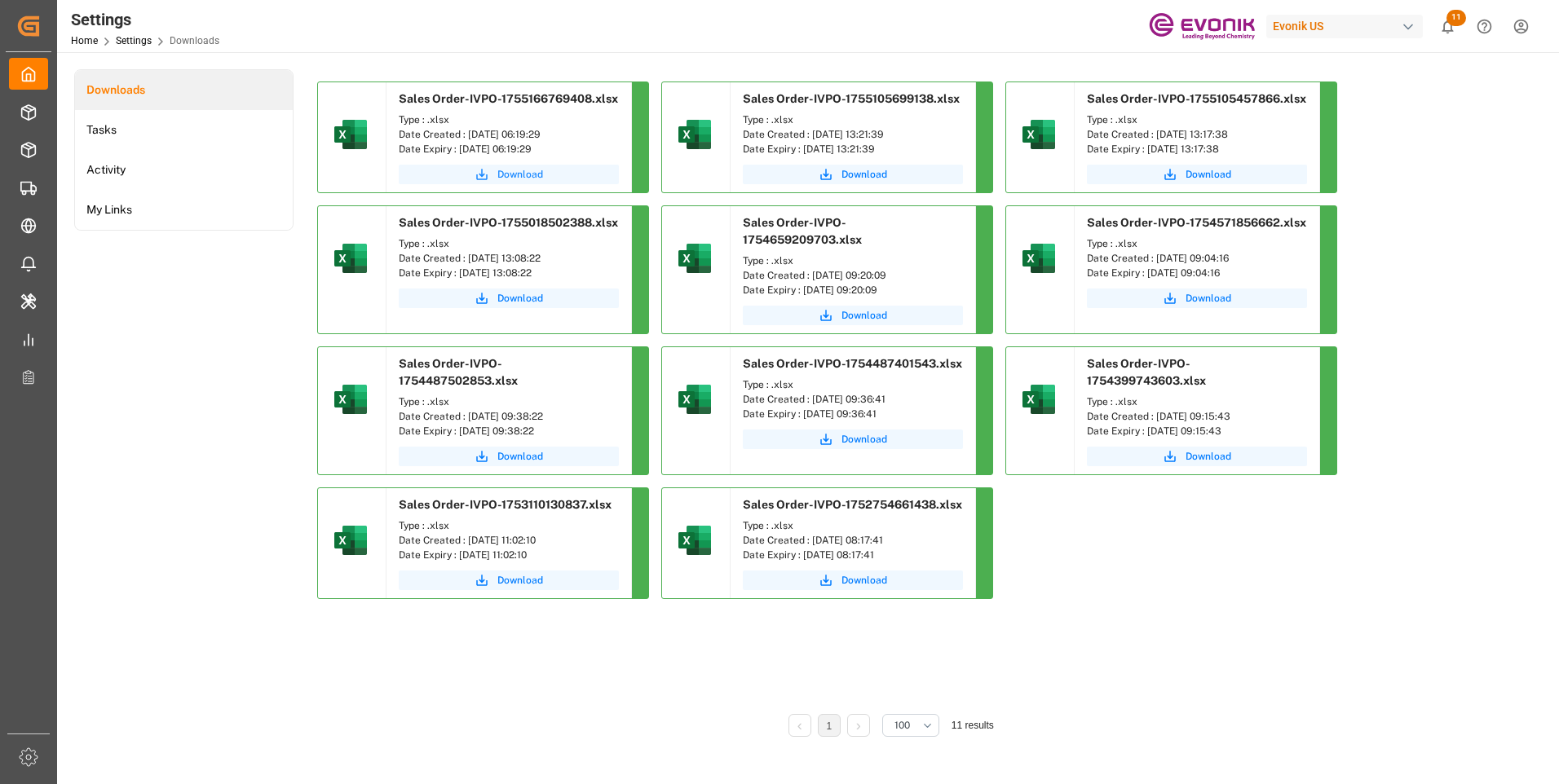
click at [509, 175] on span "Download" at bounding box center [521, 174] width 46 height 15
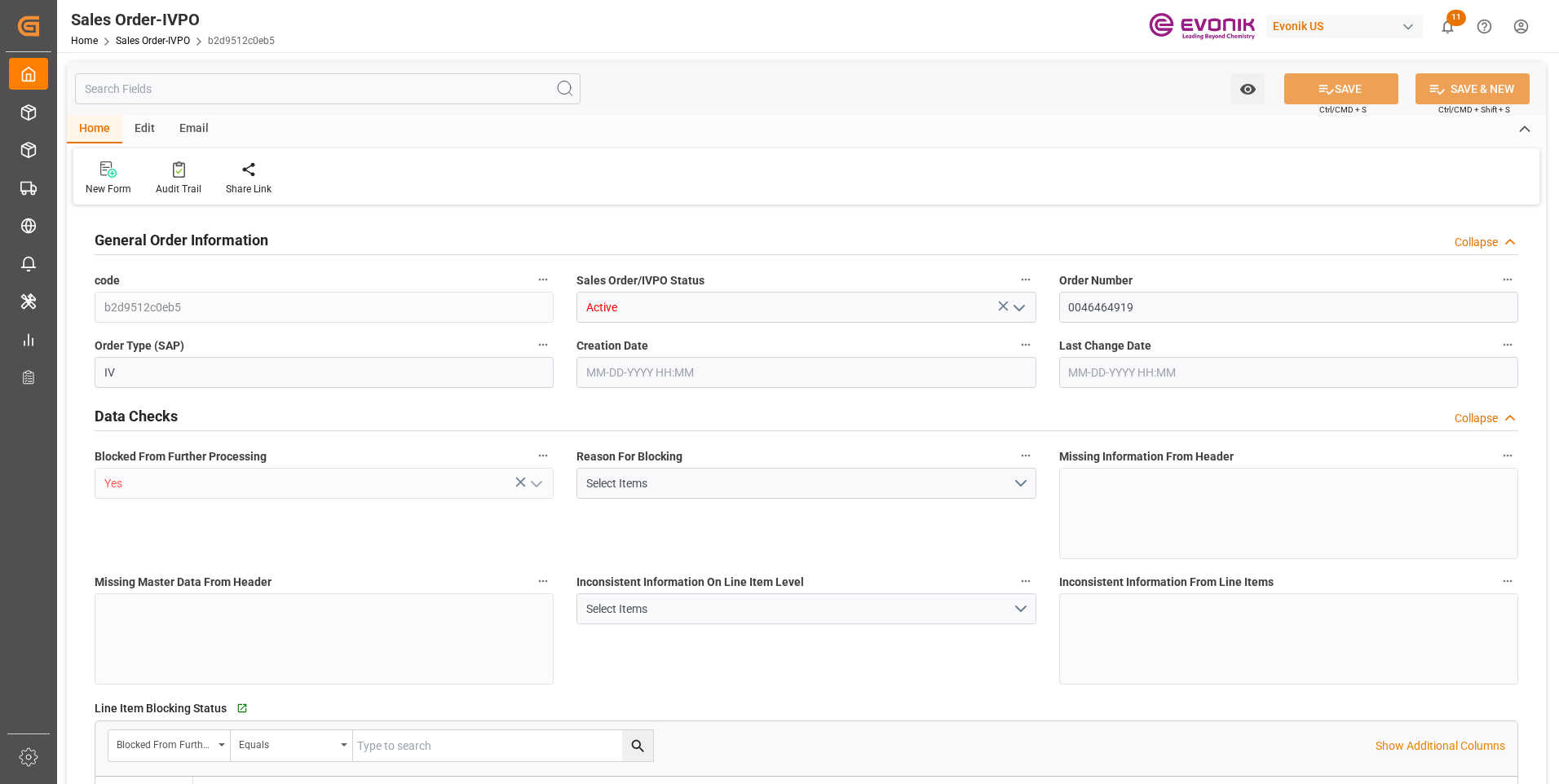
type input "KRPUS"
type input "0"
type input "1"
type input "6801.496"
type input "08-08-2025 18:12"
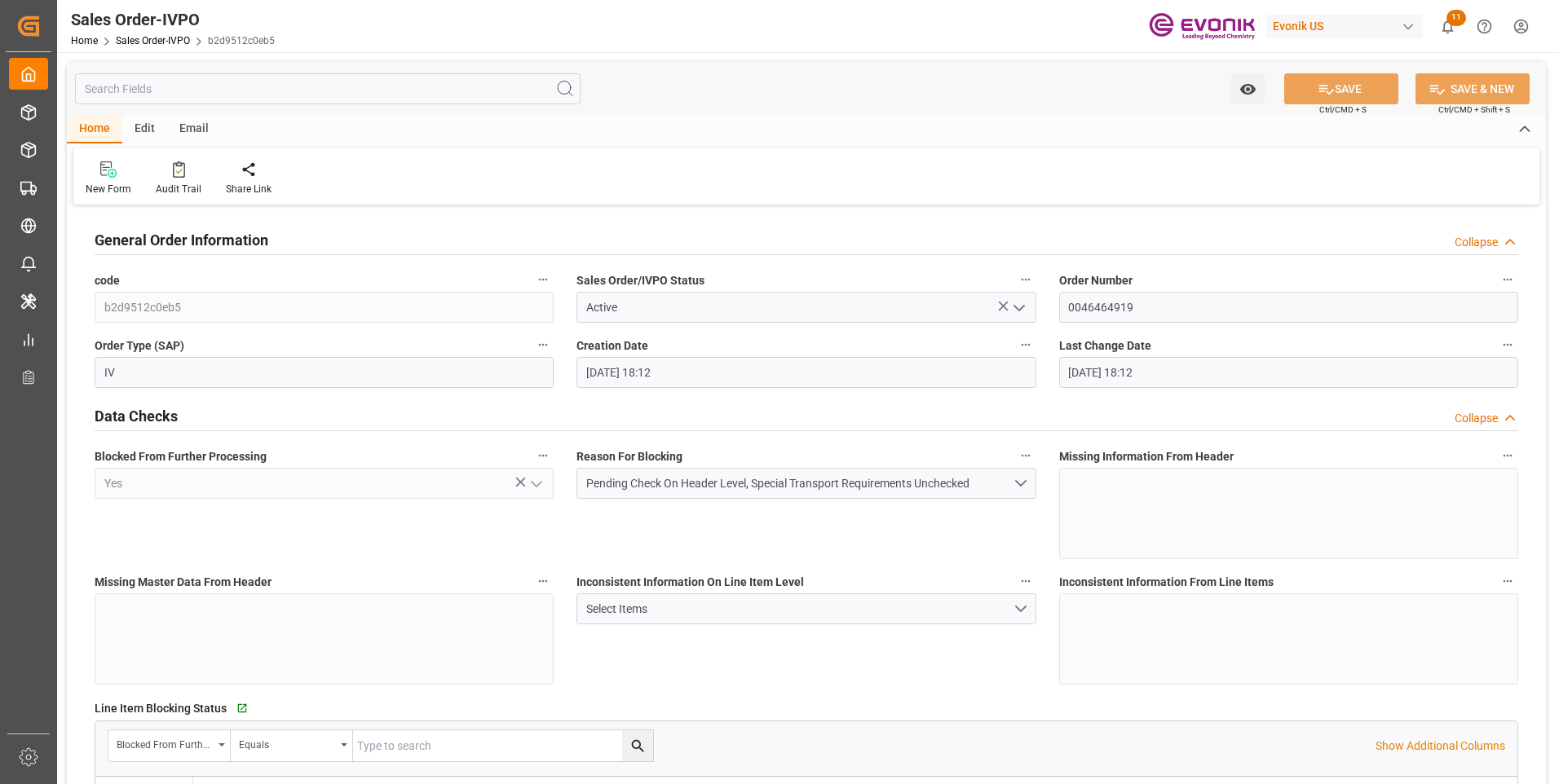
type input "08-08-2025 18:12"
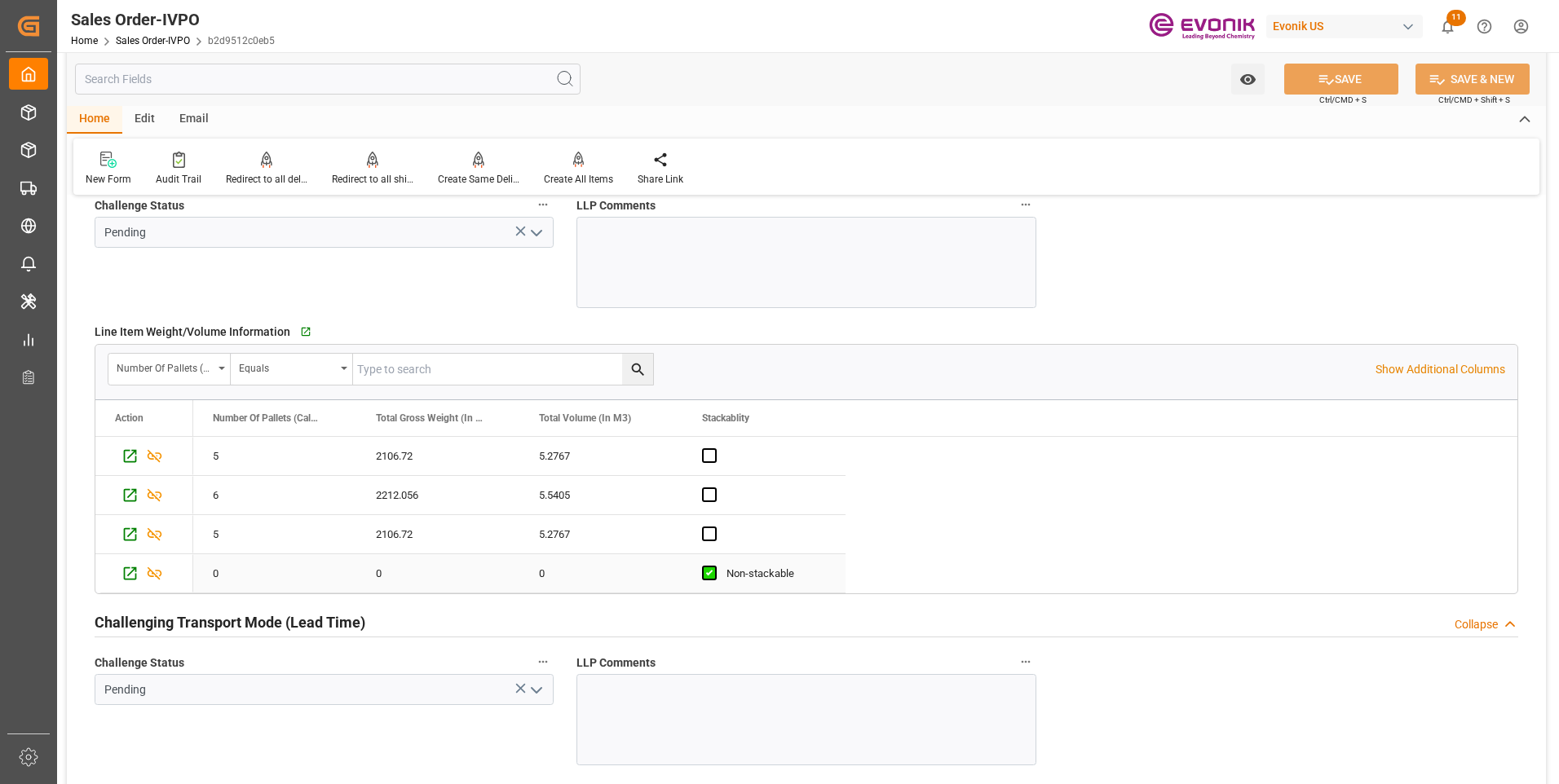
scroll to position [2690, 0]
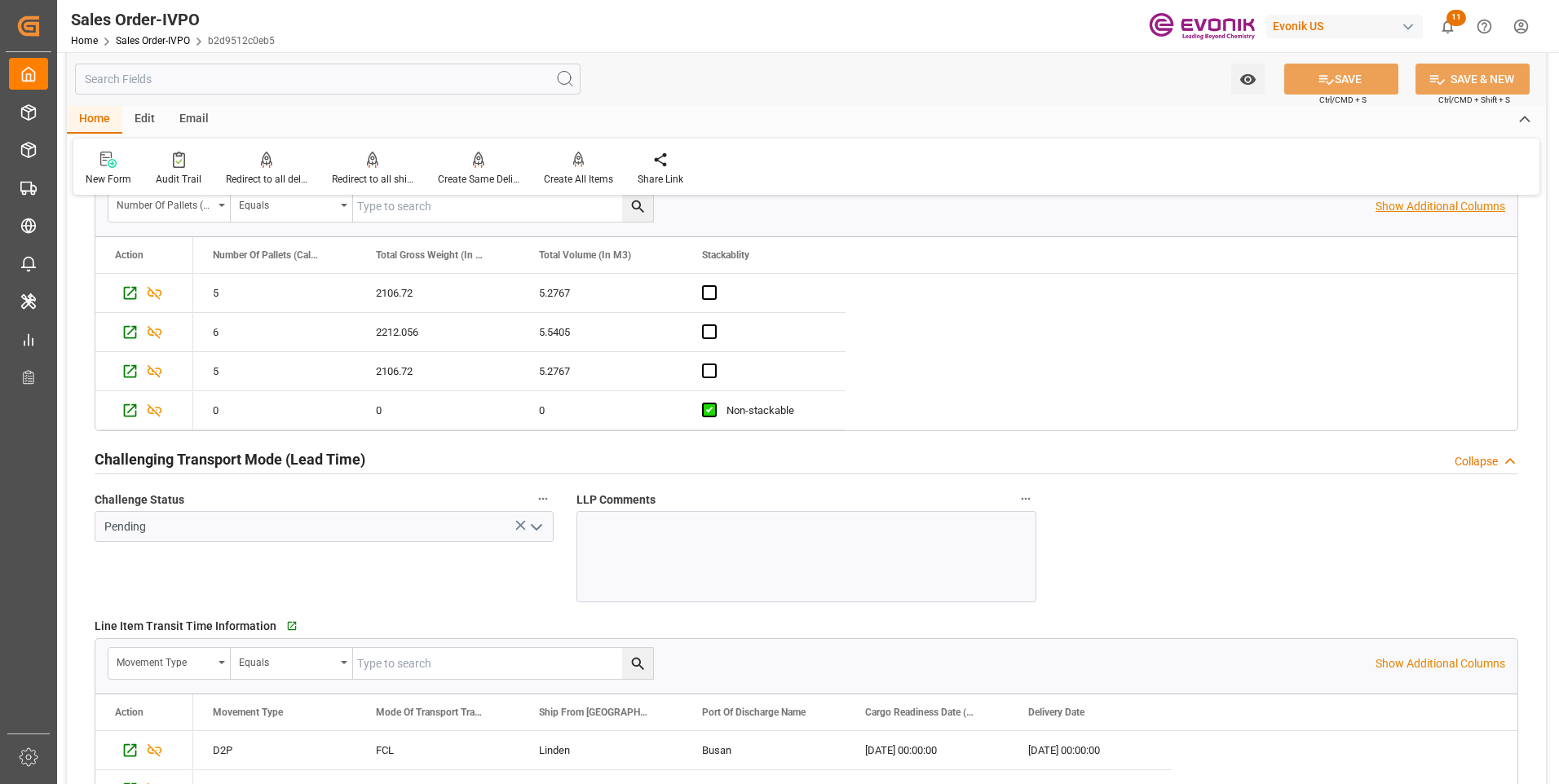
click at [1387, 205] on p "Show Additional Columns" at bounding box center [1440, 206] width 130 height 17
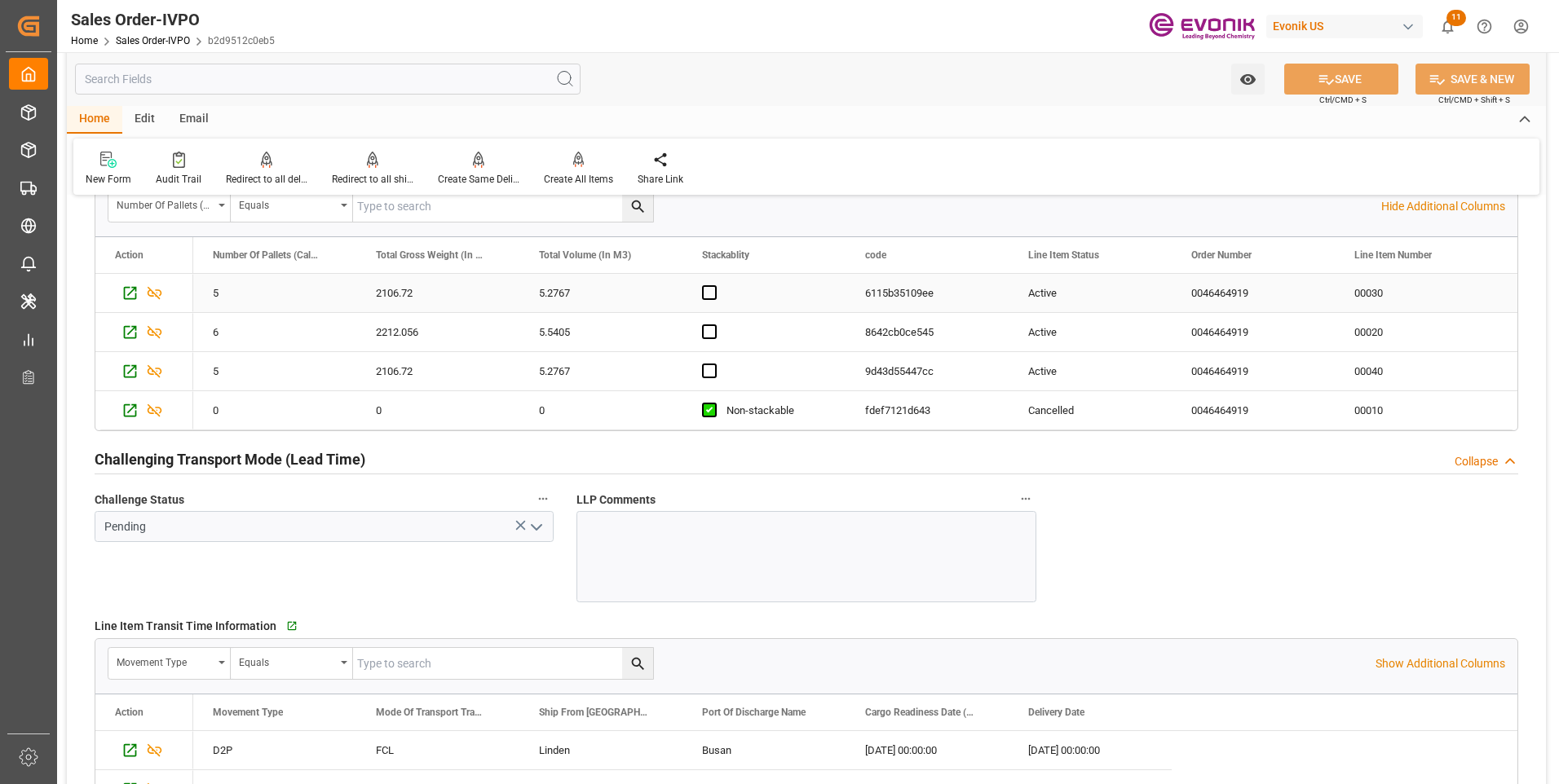
click at [1220, 299] on div "0046464919" at bounding box center [1253, 293] width 163 height 38
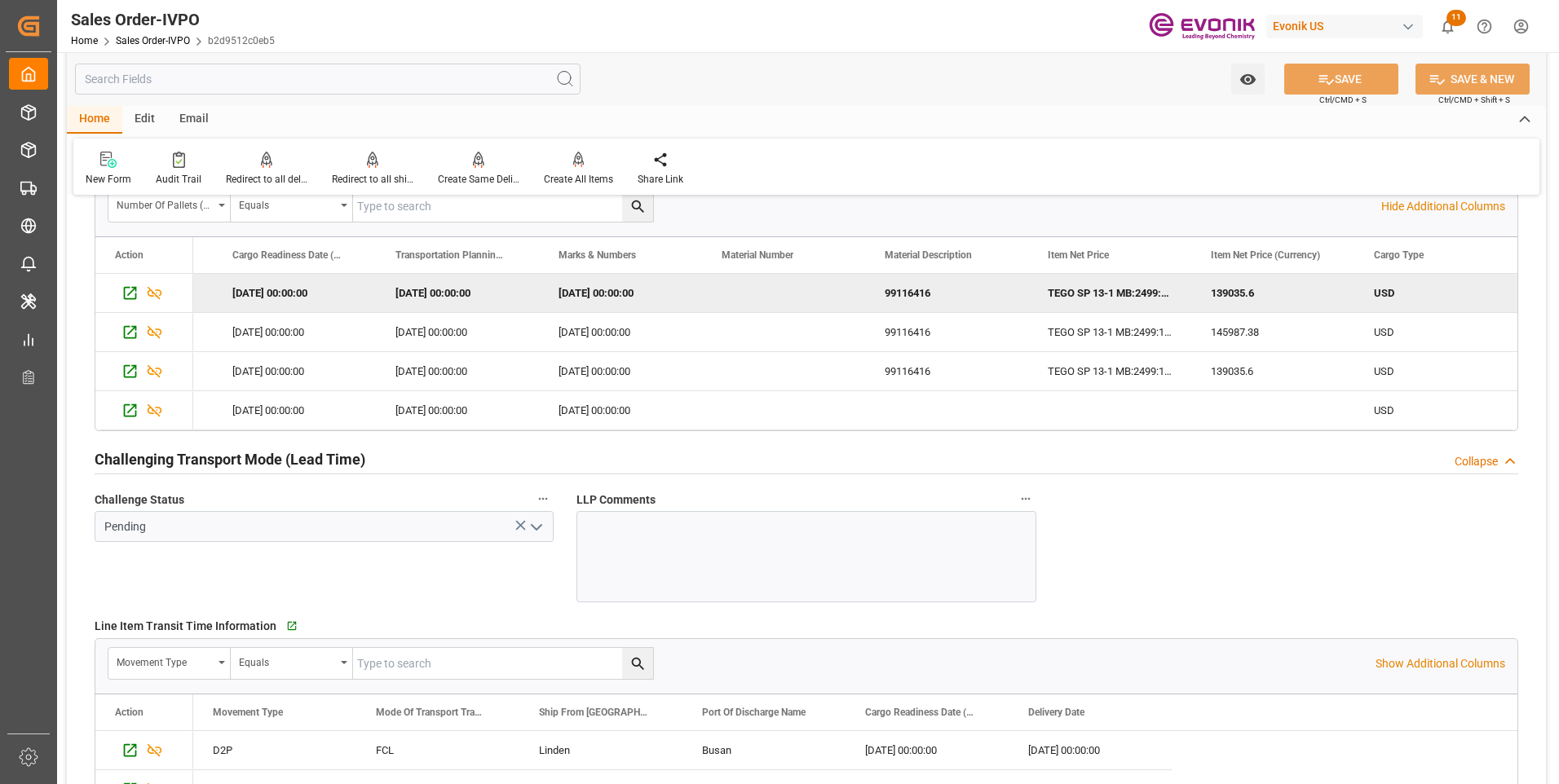
scroll to position [0, 3894]
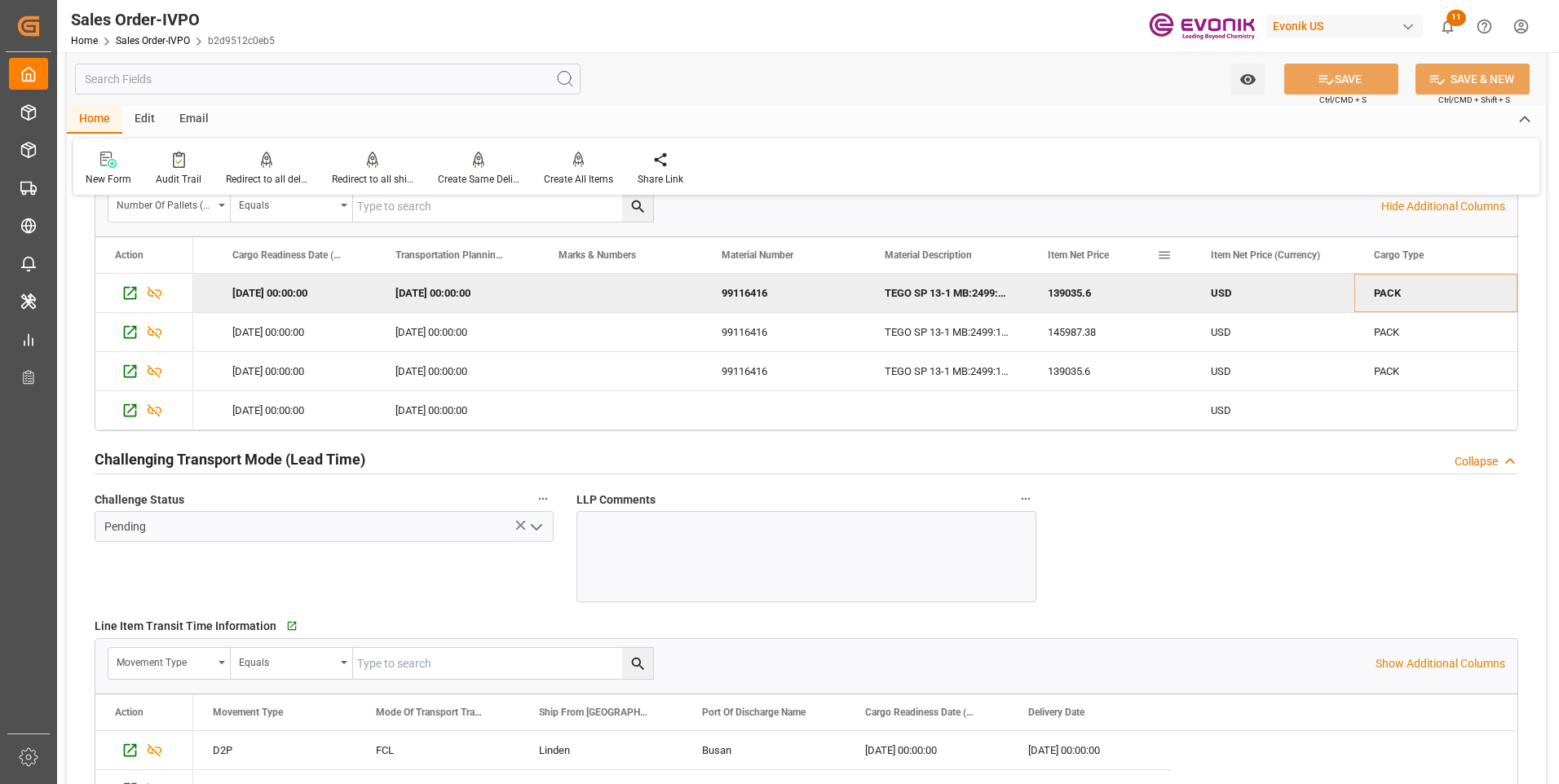
click at [1029, 248] on div "Item Net Price" at bounding box center [1109, 255] width 163 height 36
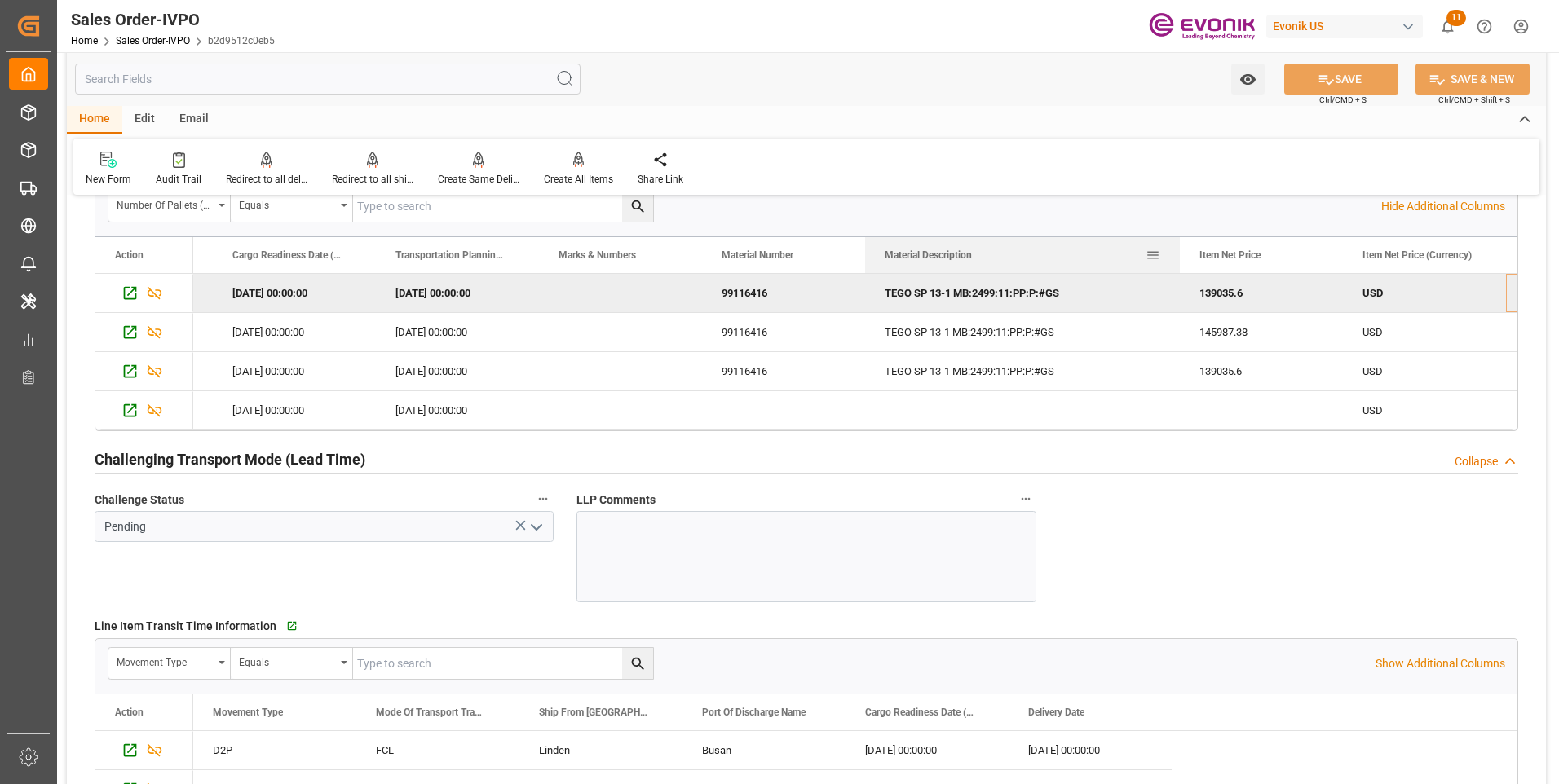
drag, startPoint x: 1027, startPoint y: 247, endPoint x: 1178, endPoint y: 249, distance: 151.0
click at [1178, 249] on div at bounding box center [1180, 255] width 7 height 36
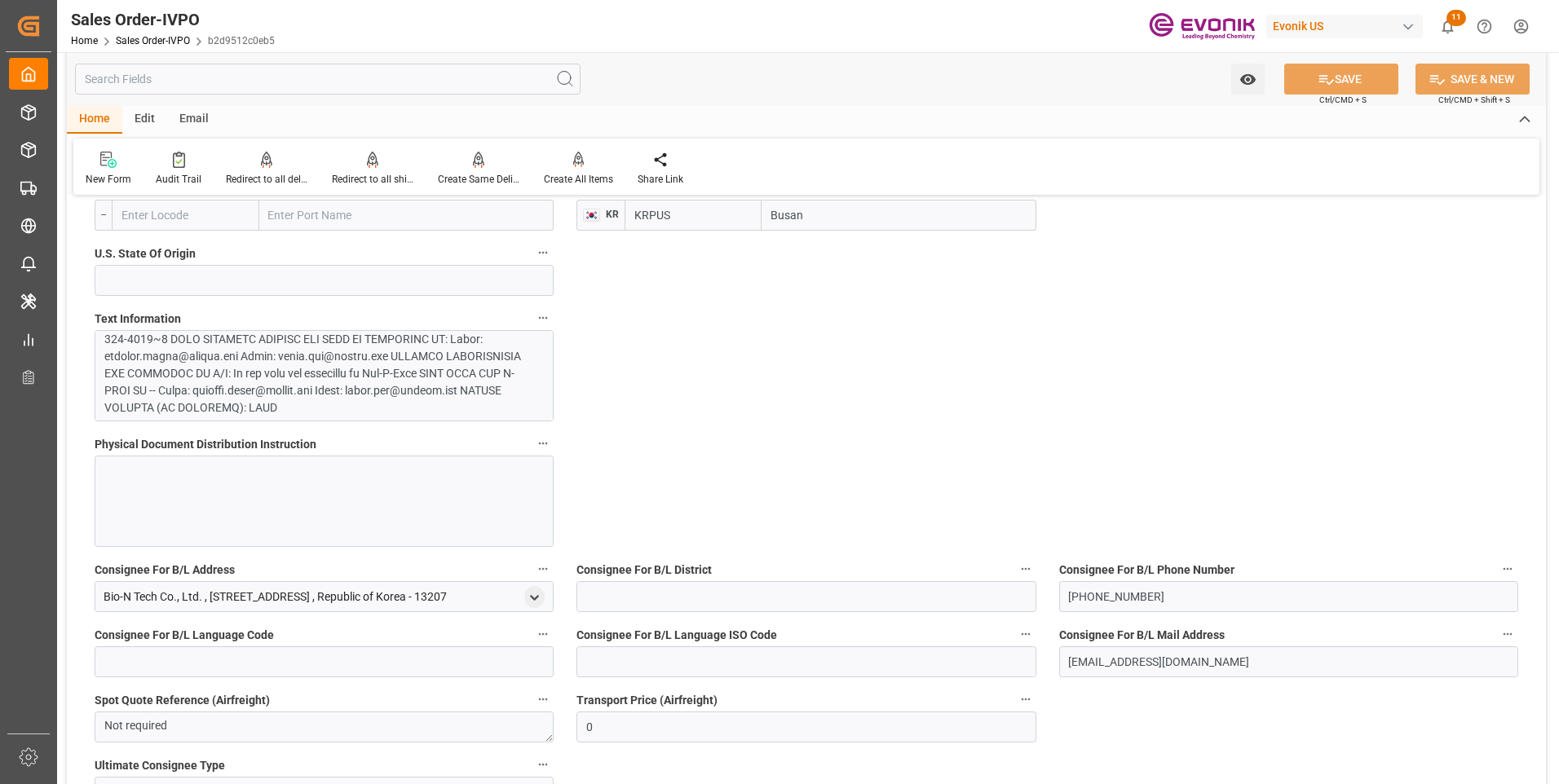
scroll to position [186, 0]
click at [372, 177] on div "Redirect to all shipments" at bounding box center [373, 179] width 82 height 15
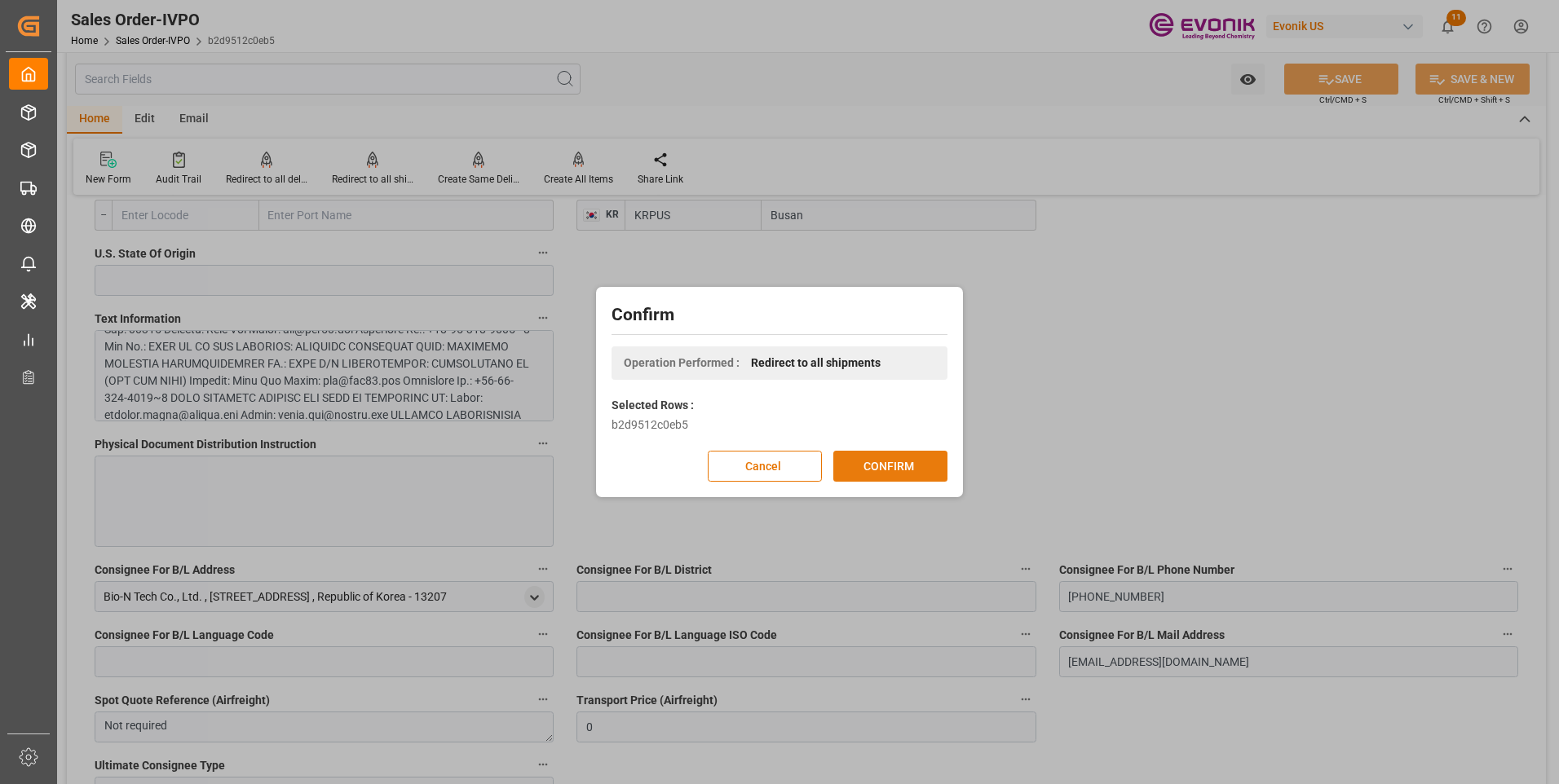
click at [861, 467] on button "CONFIRM" at bounding box center [890, 466] width 114 height 31
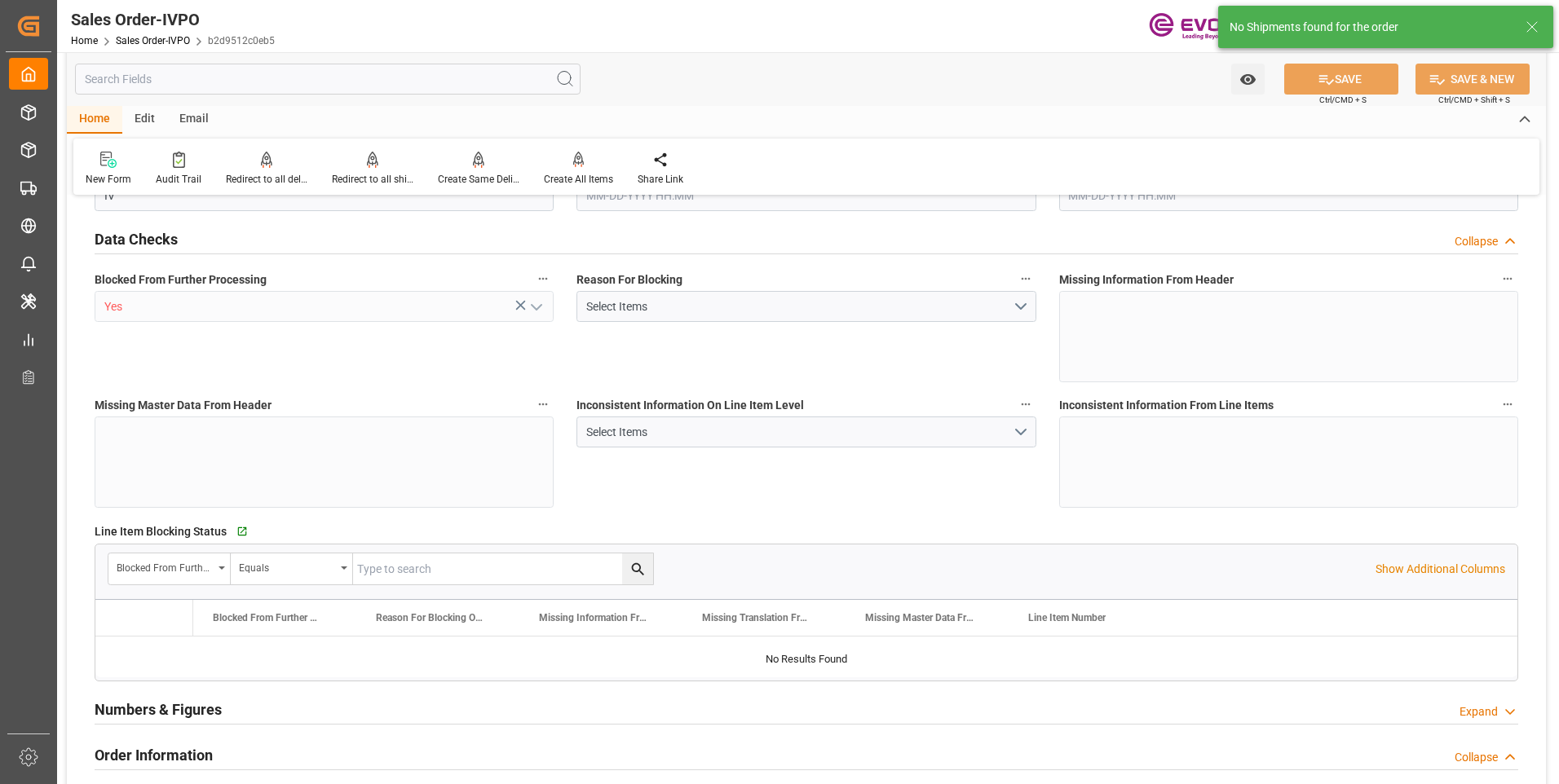
type input "KRPUS"
type input "0"
type input "1"
type input "6801.496"
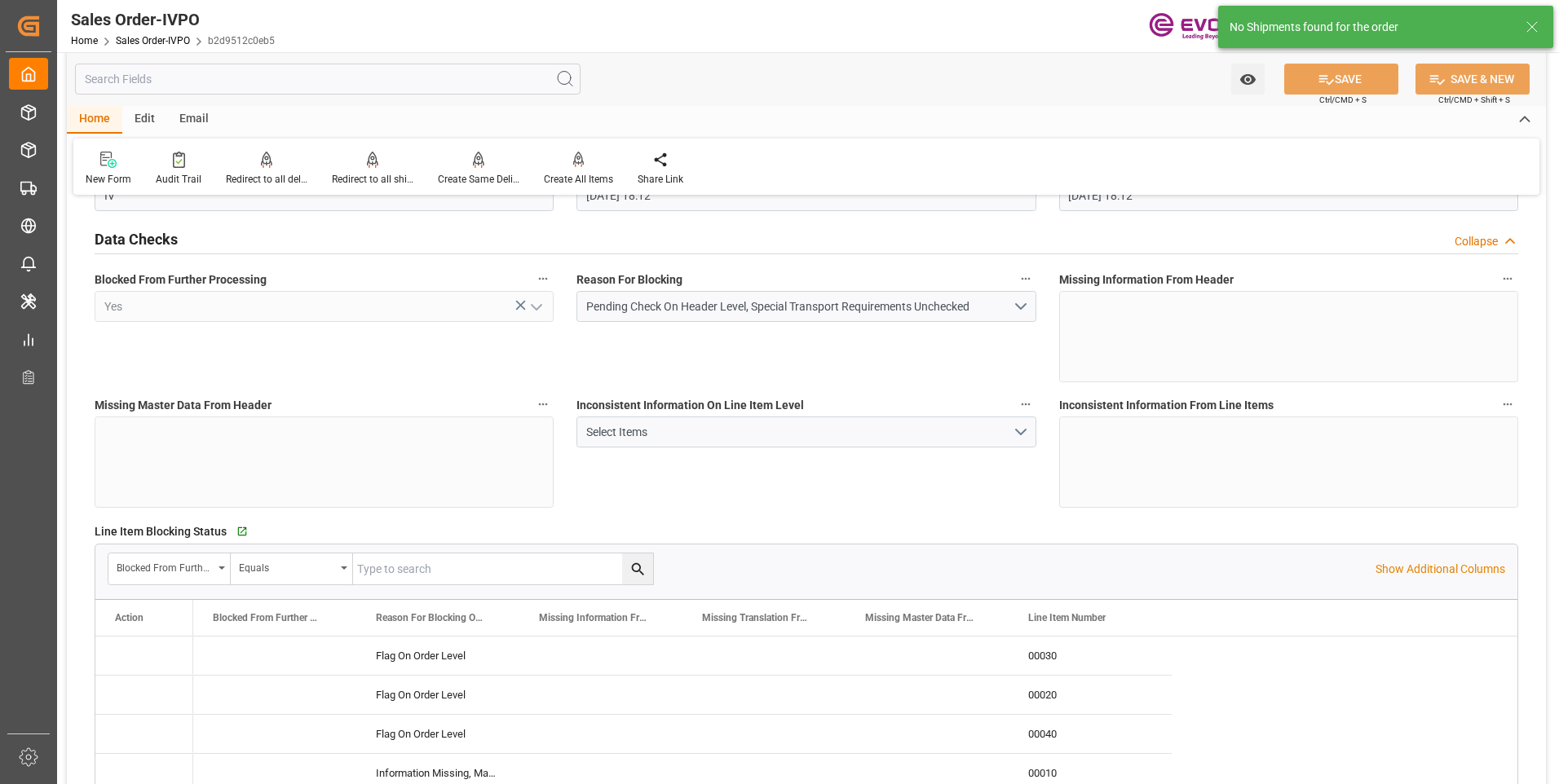
type input "08-08-2025 18:12"
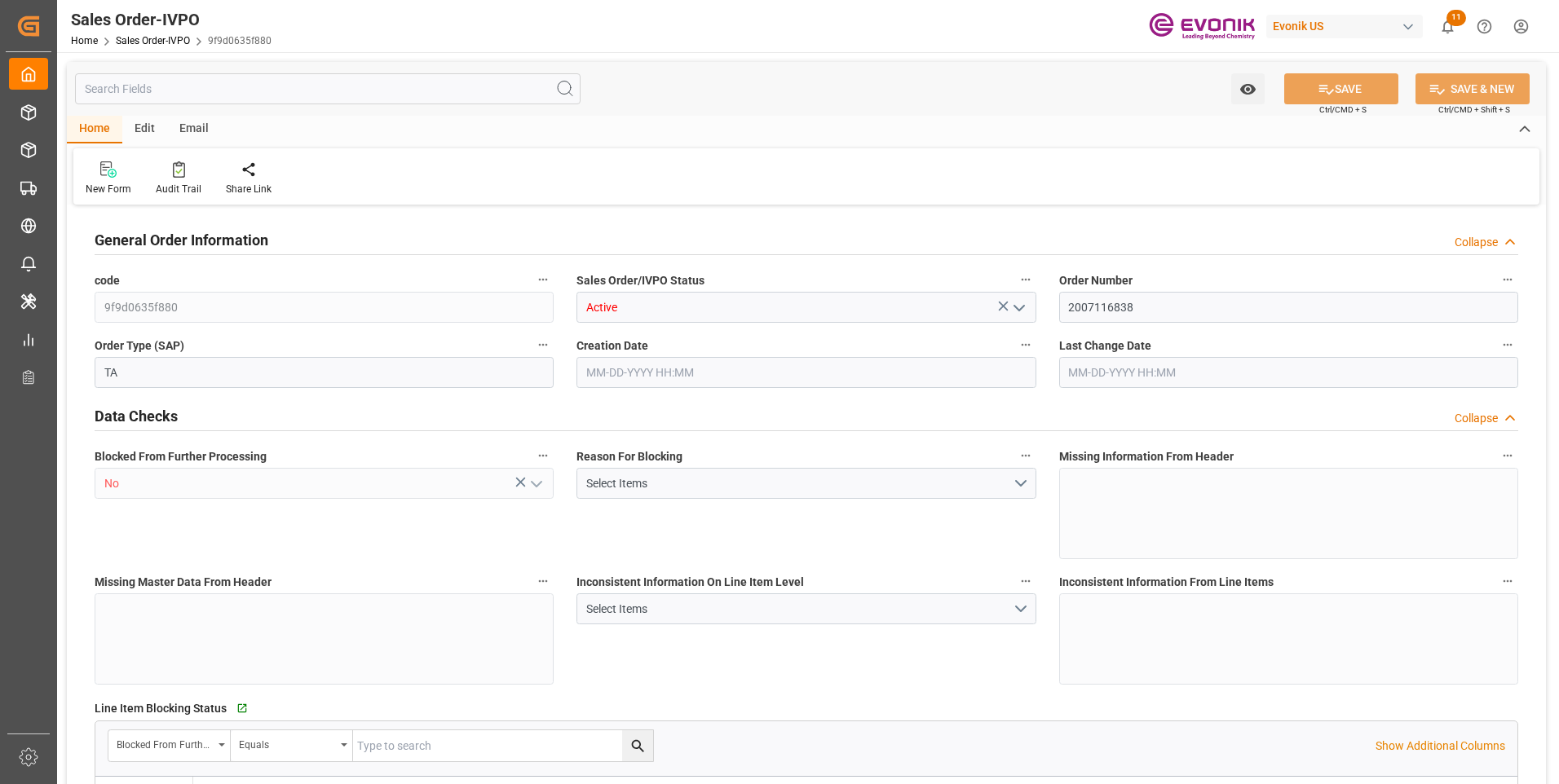
type input "CLSAI"
type input "0"
type input "1"
type input "3548.8"
type input "[DATE] 17:15"
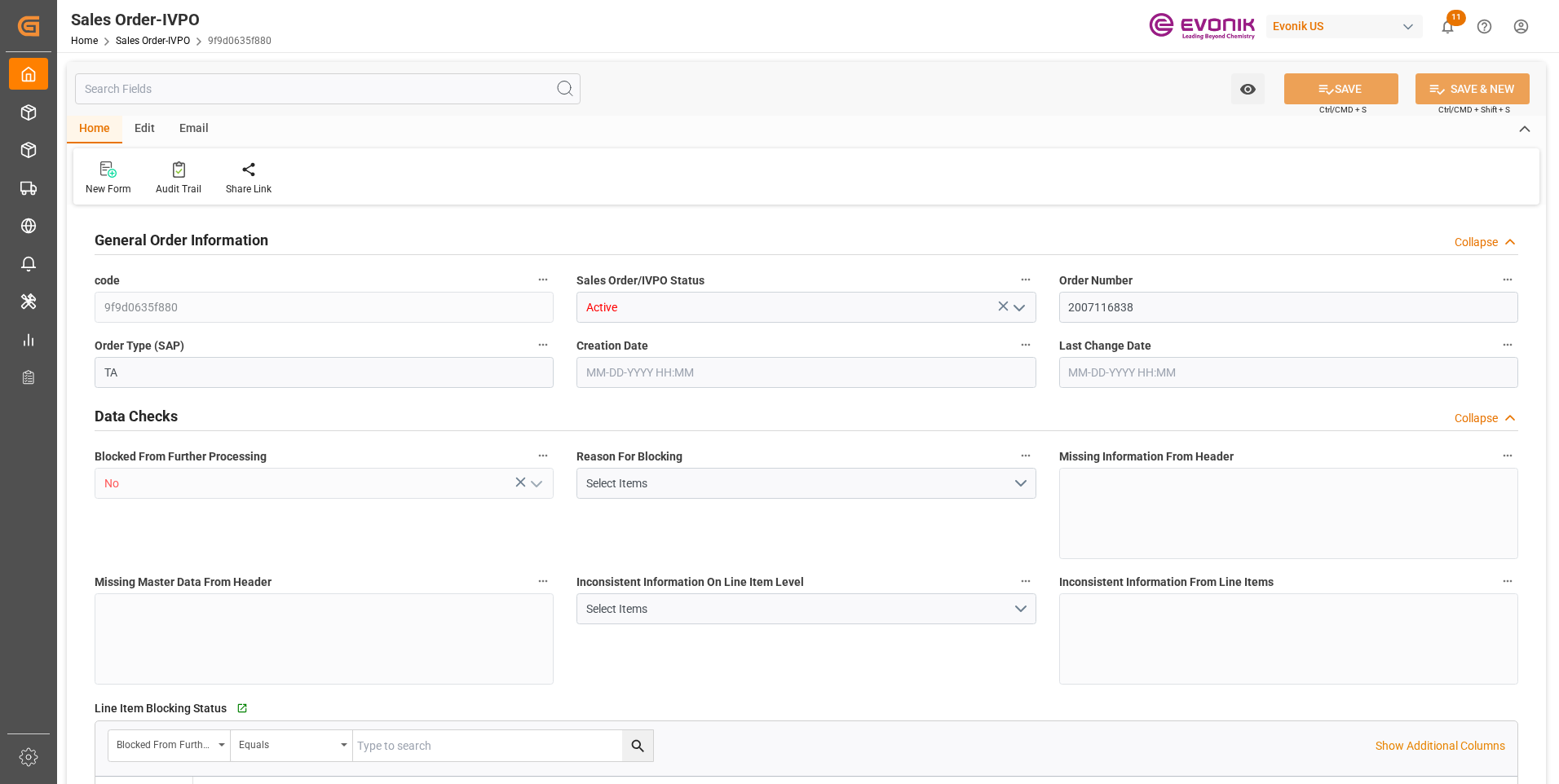
type input "[DATE] 15:58"
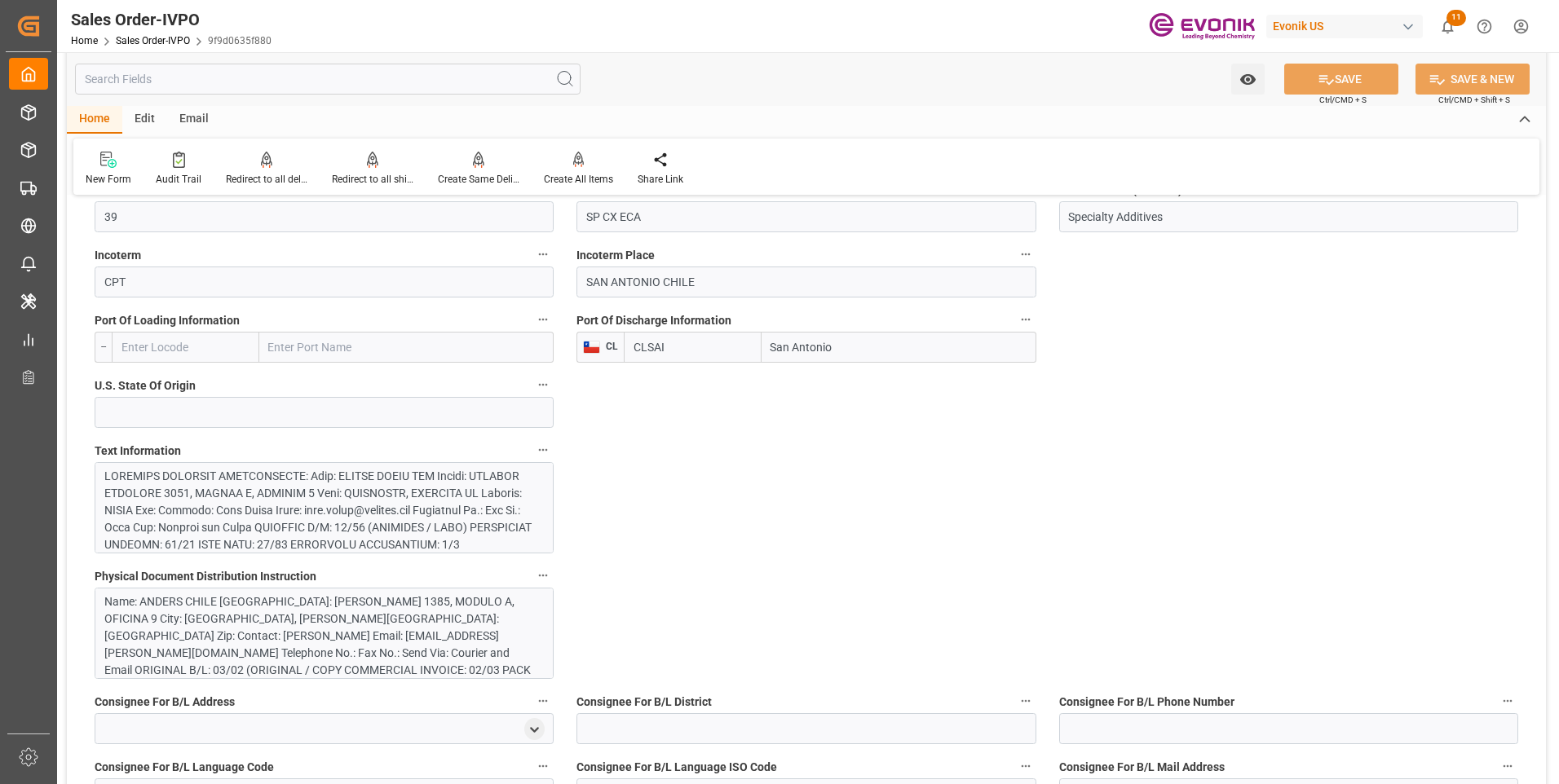
scroll to position [897, 0]
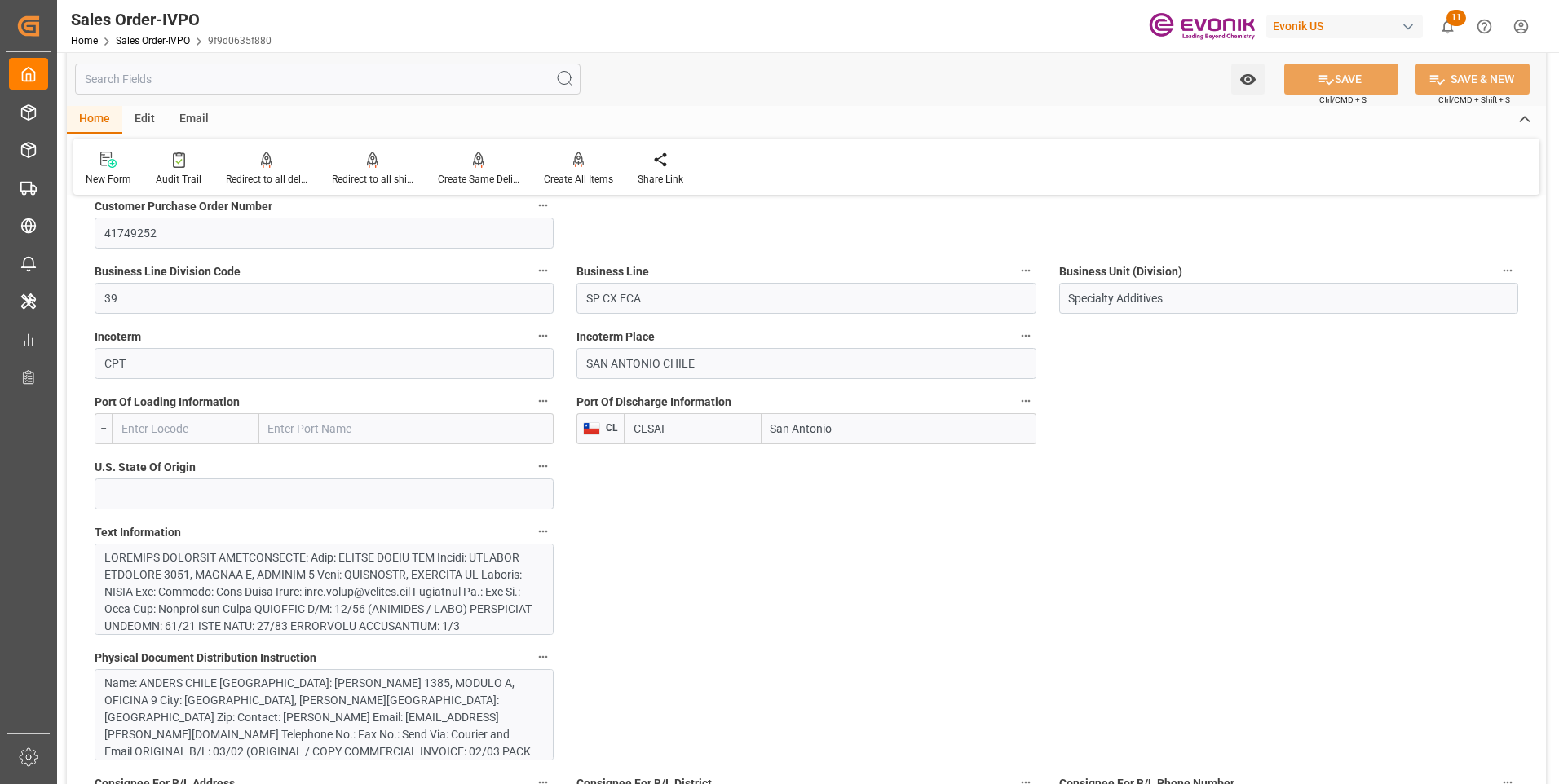
click at [264, 577] on div at bounding box center [317, 711] width 428 height 325
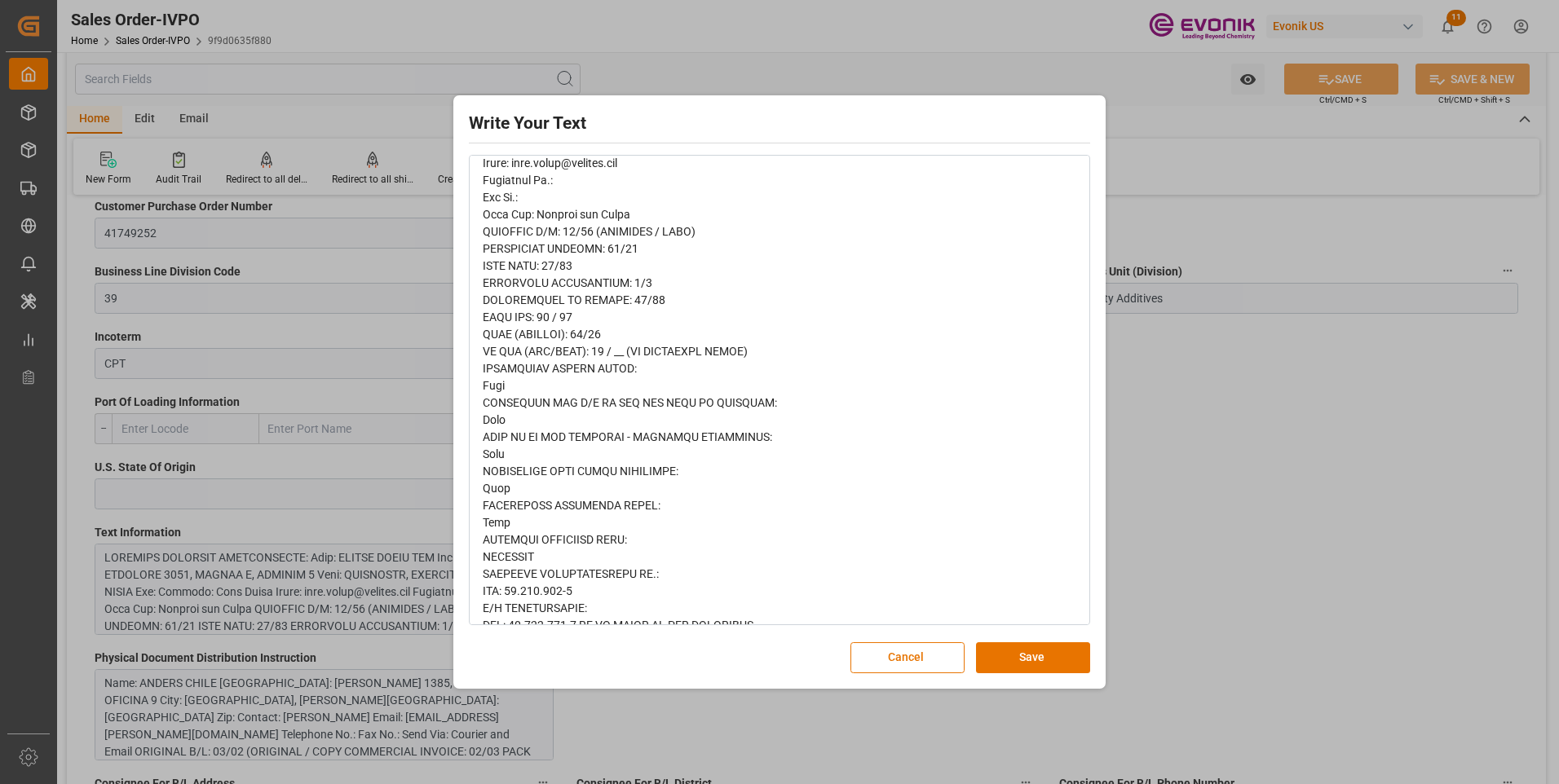
scroll to position [444, 0]
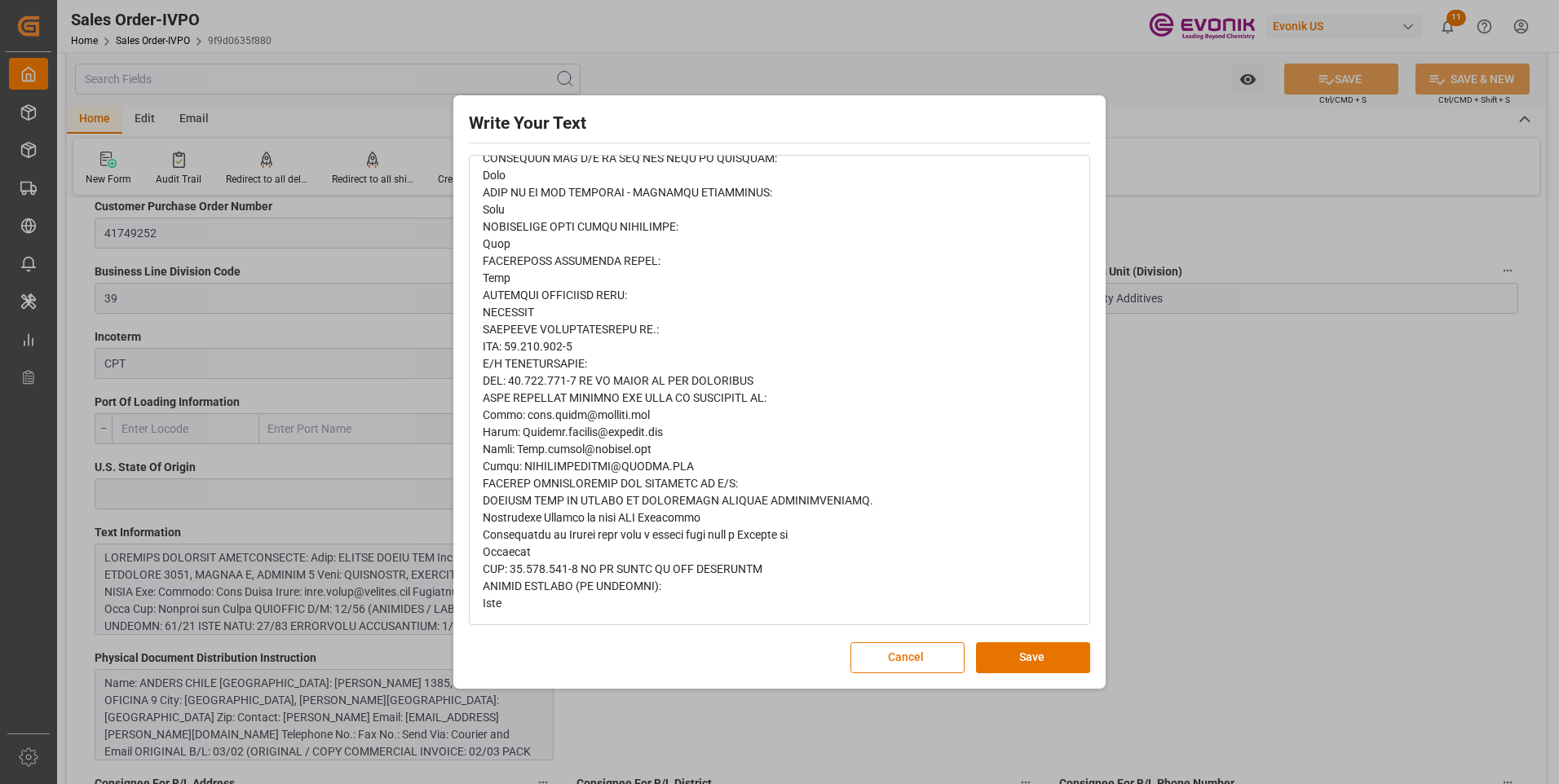
drag, startPoint x: 1195, startPoint y: 363, endPoint x: 1206, endPoint y: 346, distance: 20.2
click at [1196, 362] on div "Write Your Text Normal 14 Font Cancel Save" at bounding box center [779, 392] width 1559 height 784
